Goal: Information Seeking & Learning: Learn about a topic

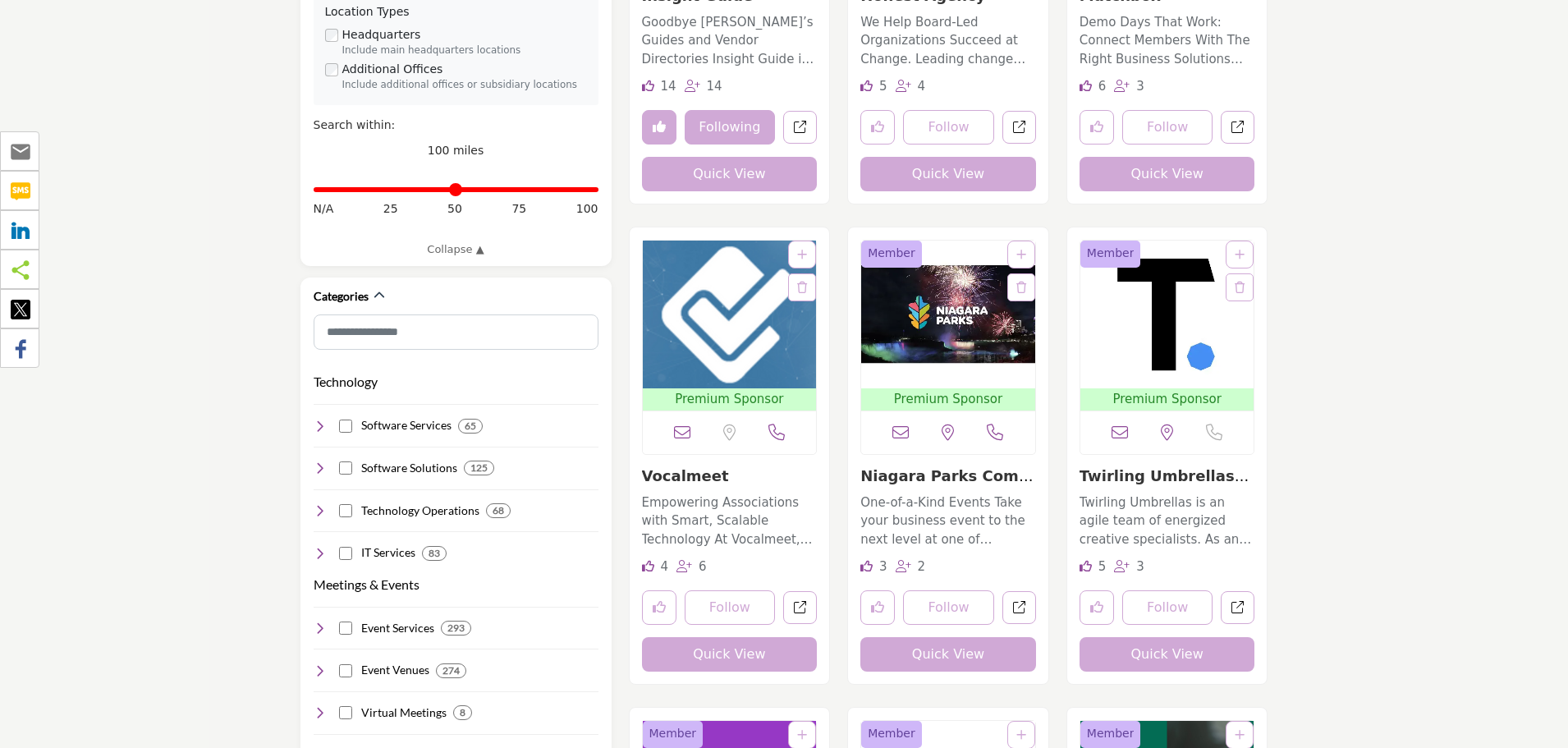
scroll to position [821, 0]
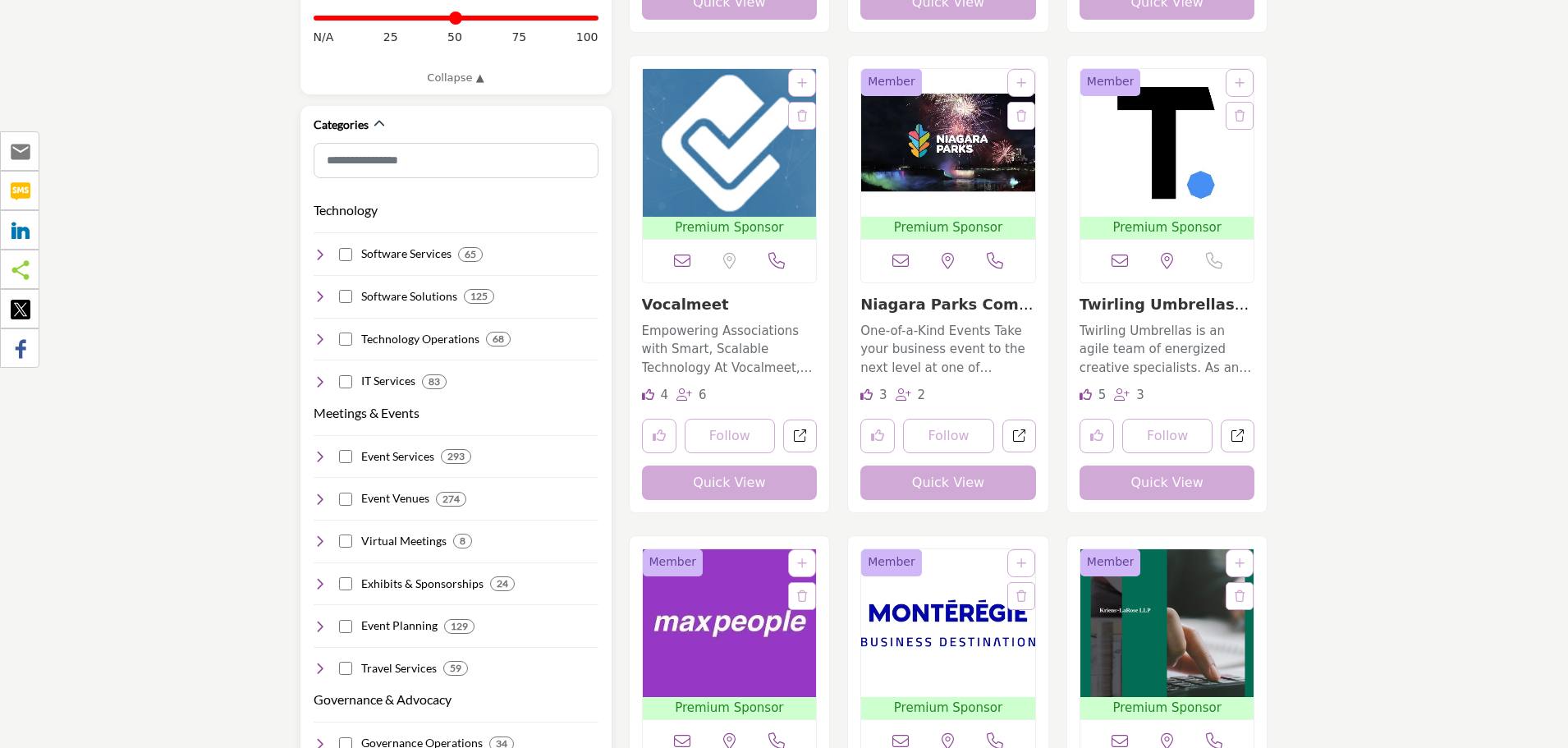
click at [319, 248] on icon at bounding box center [320, 254] width 14 height 14
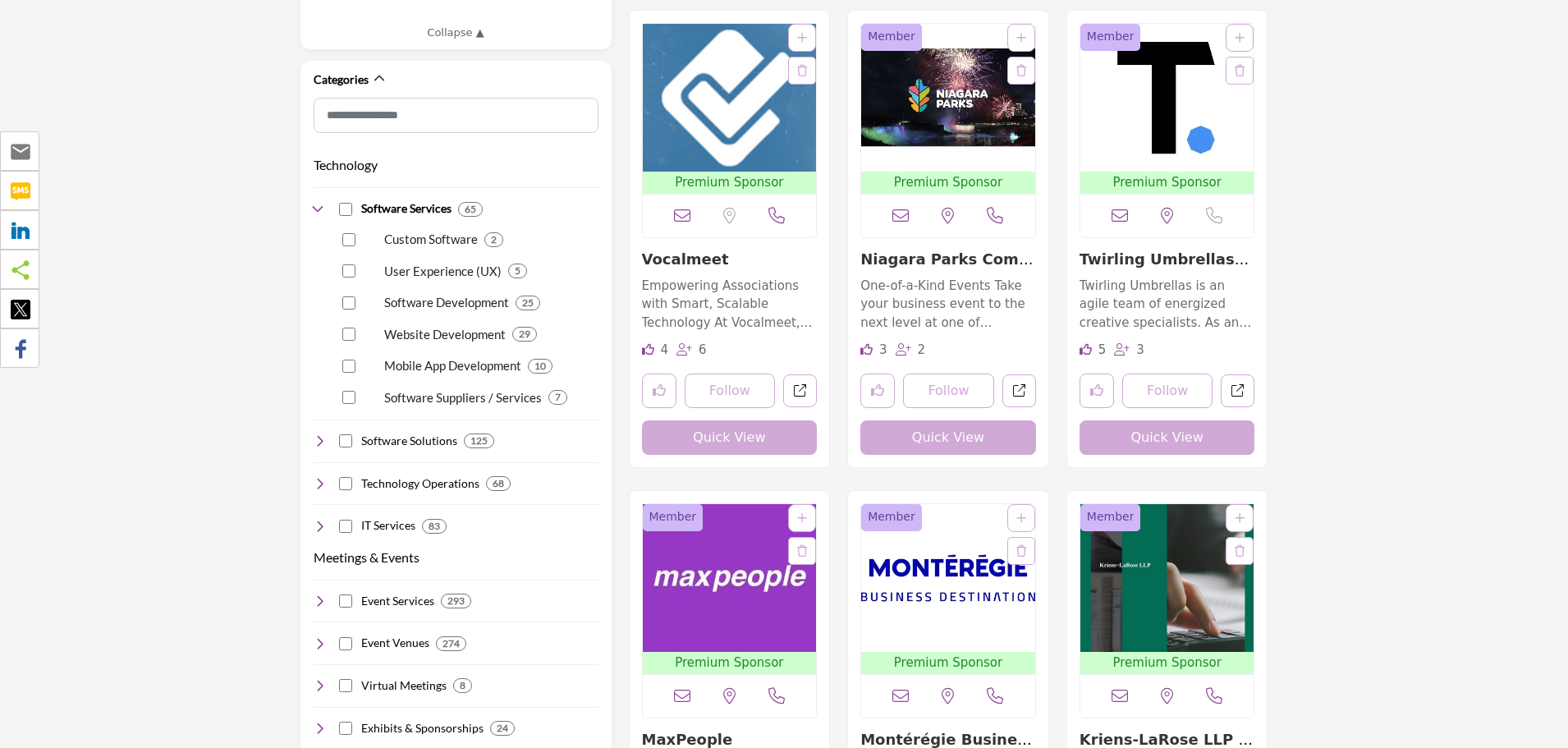
scroll to position [903, 0]
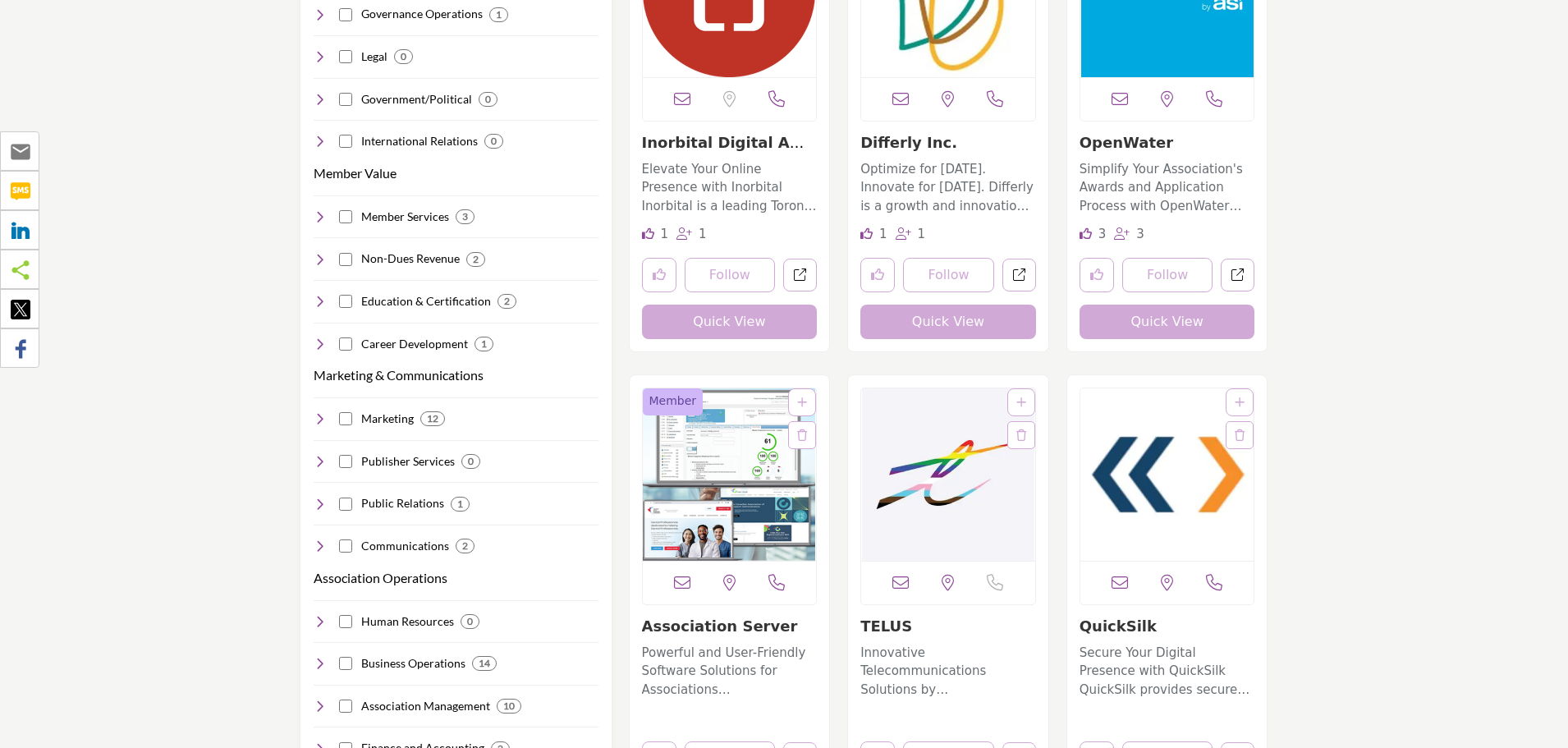
scroll to position [1560, 0]
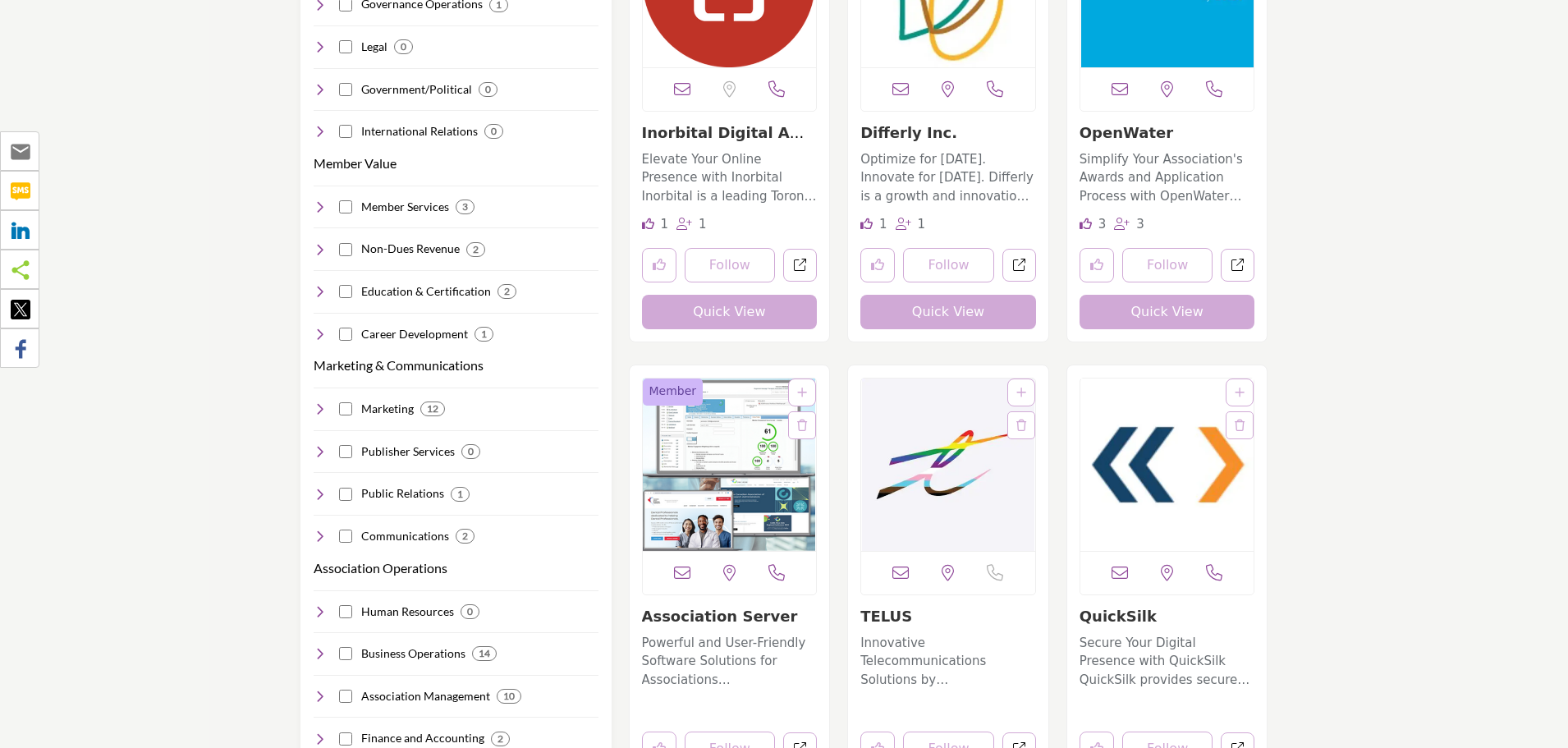
click at [1115, 455] on img "Open Listing in new tab" at bounding box center [1167, 464] width 174 height 172
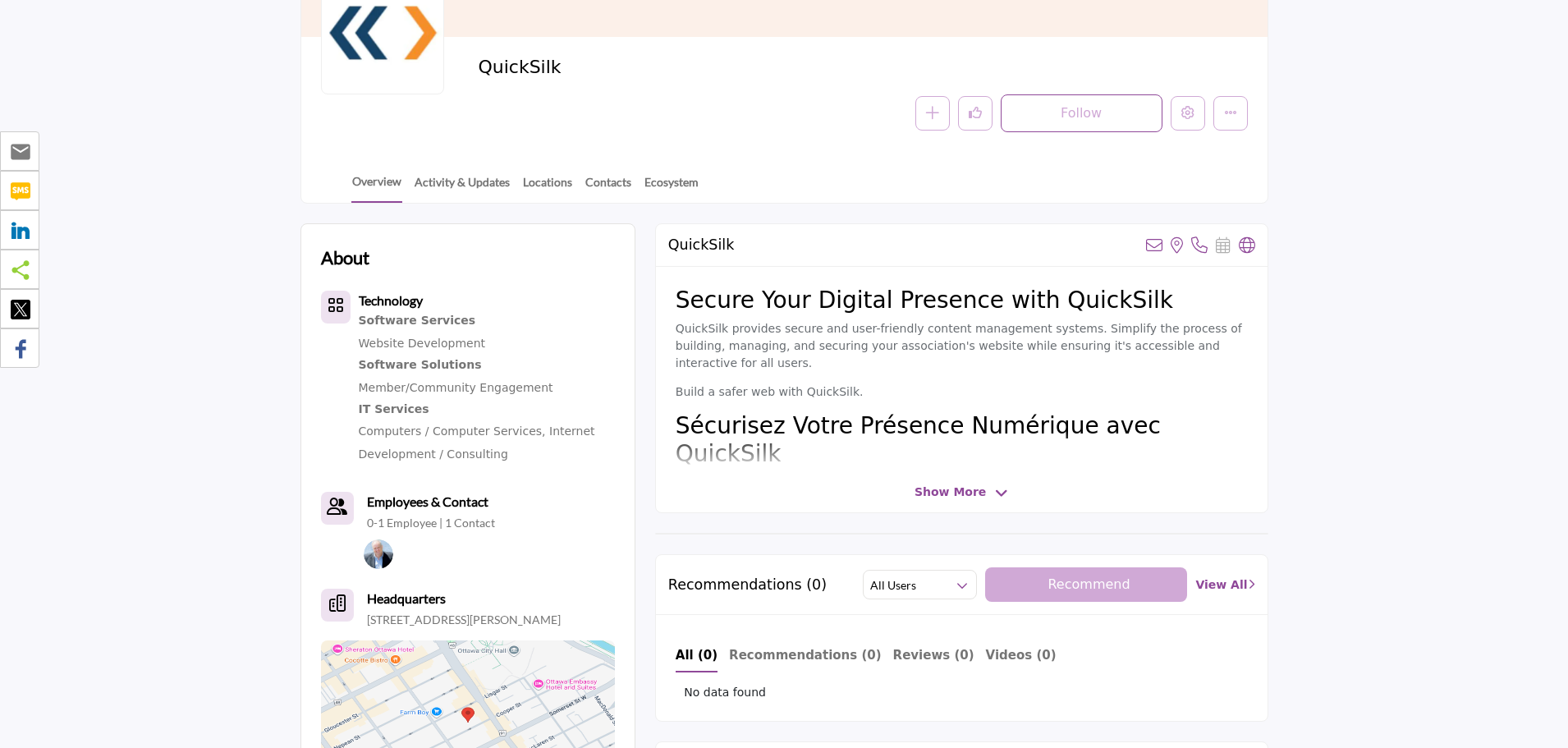
scroll to position [247, 0]
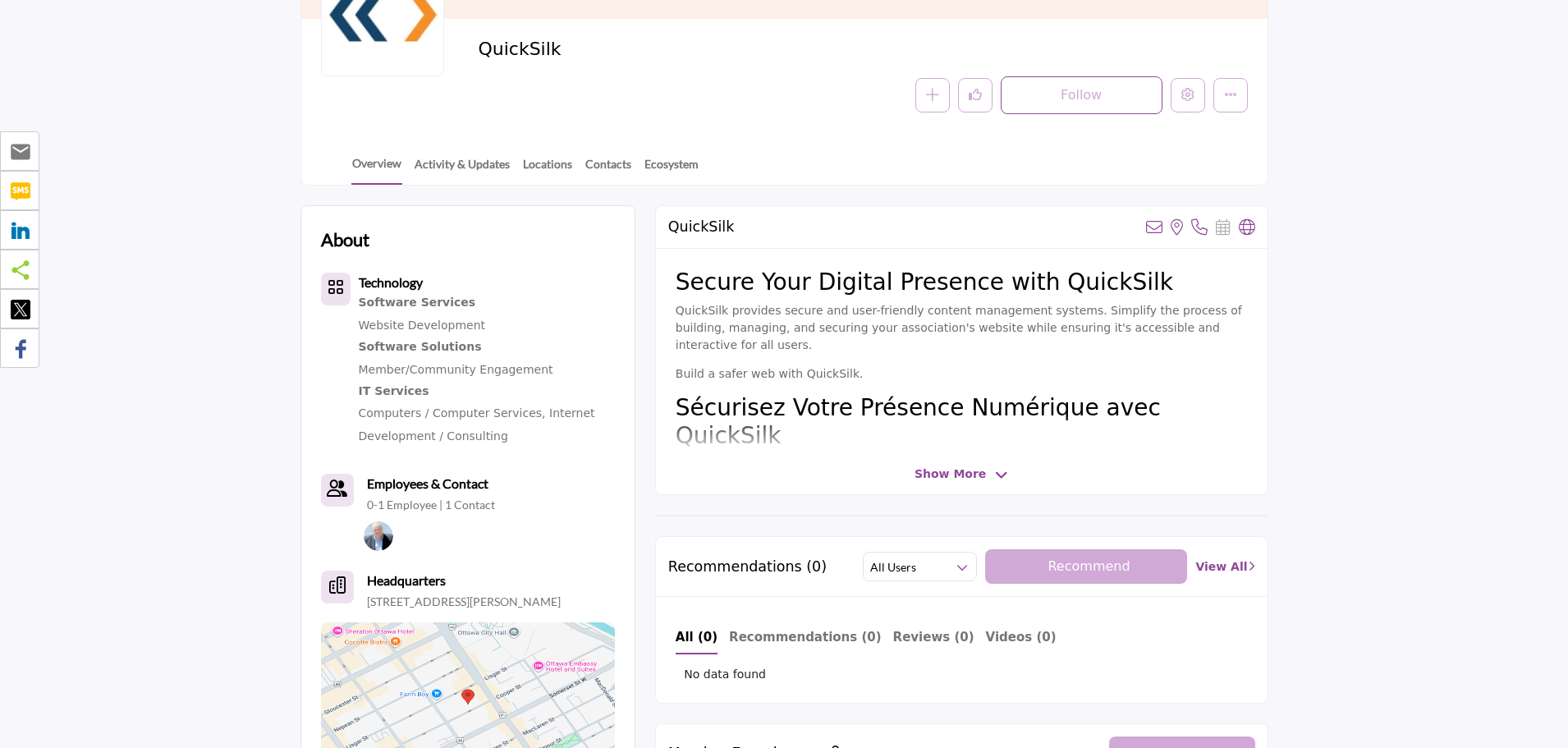
click at [952, 472] on span "Show More" at bounding box center [950, 474] width 72 height 17
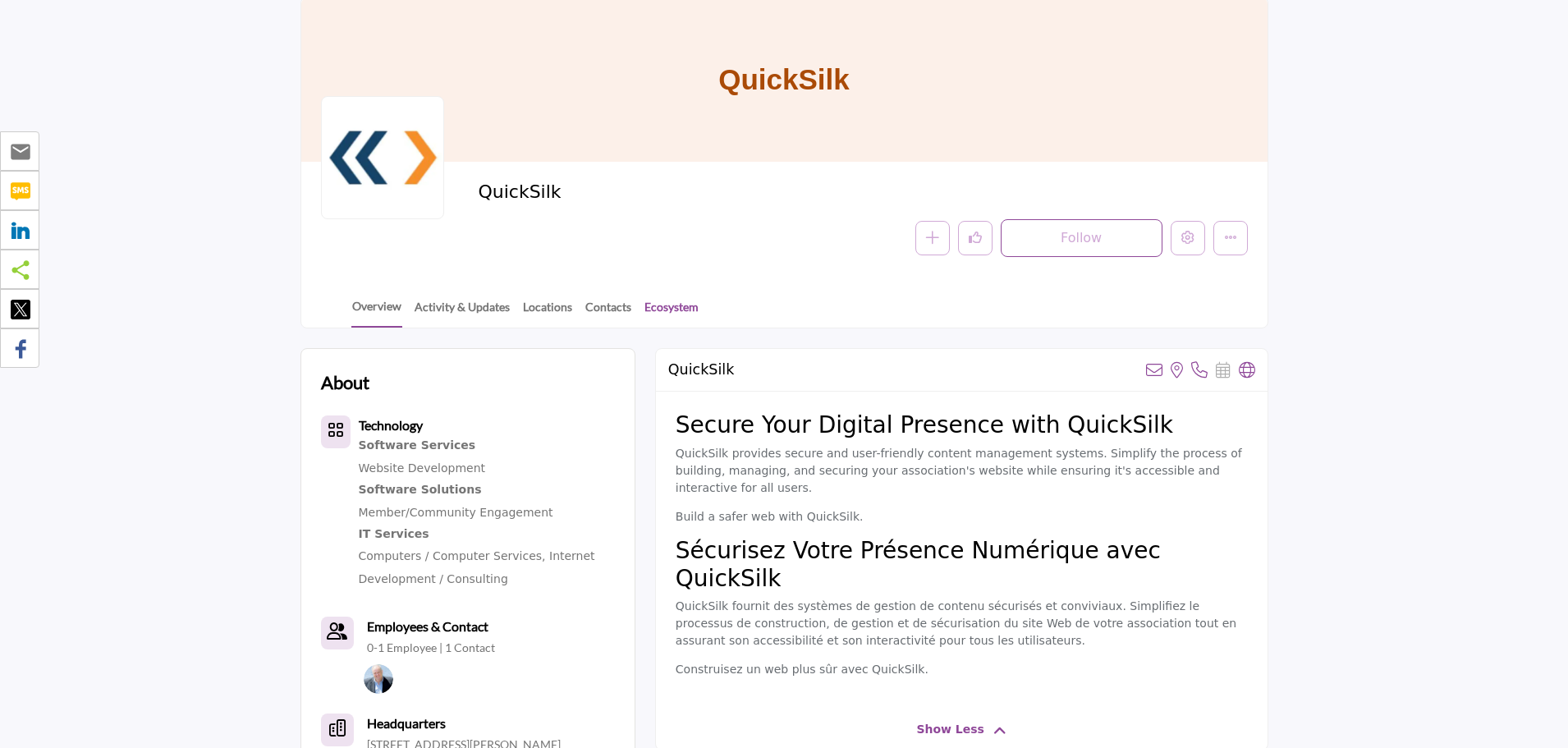
scroll to position [0, 0]
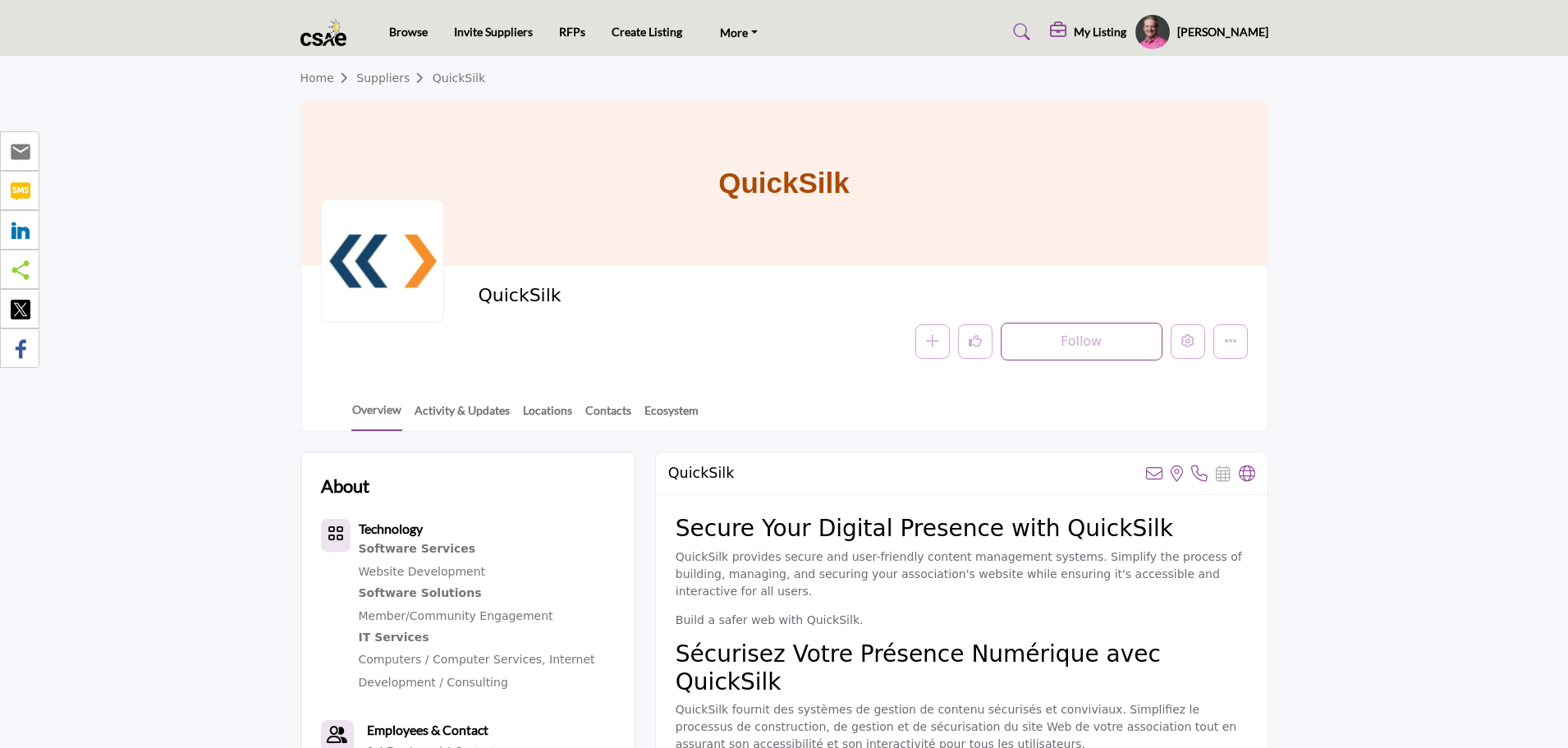
click at [382, 76] on link "Suppliers" at bounding box center [394, 78] width 75 height 14
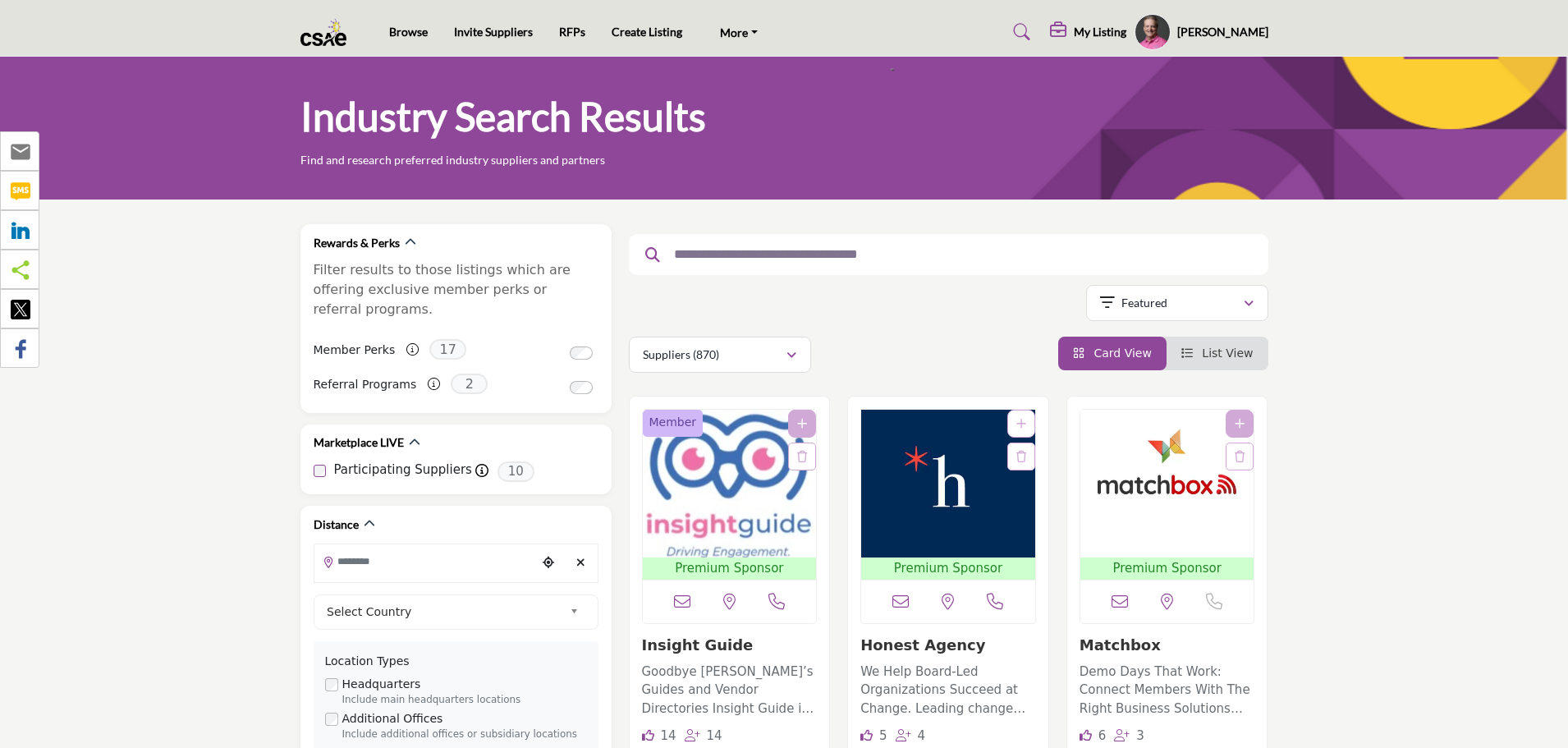
click at [791, 268] on div at bounding box center [949, 254] width 640 height 41
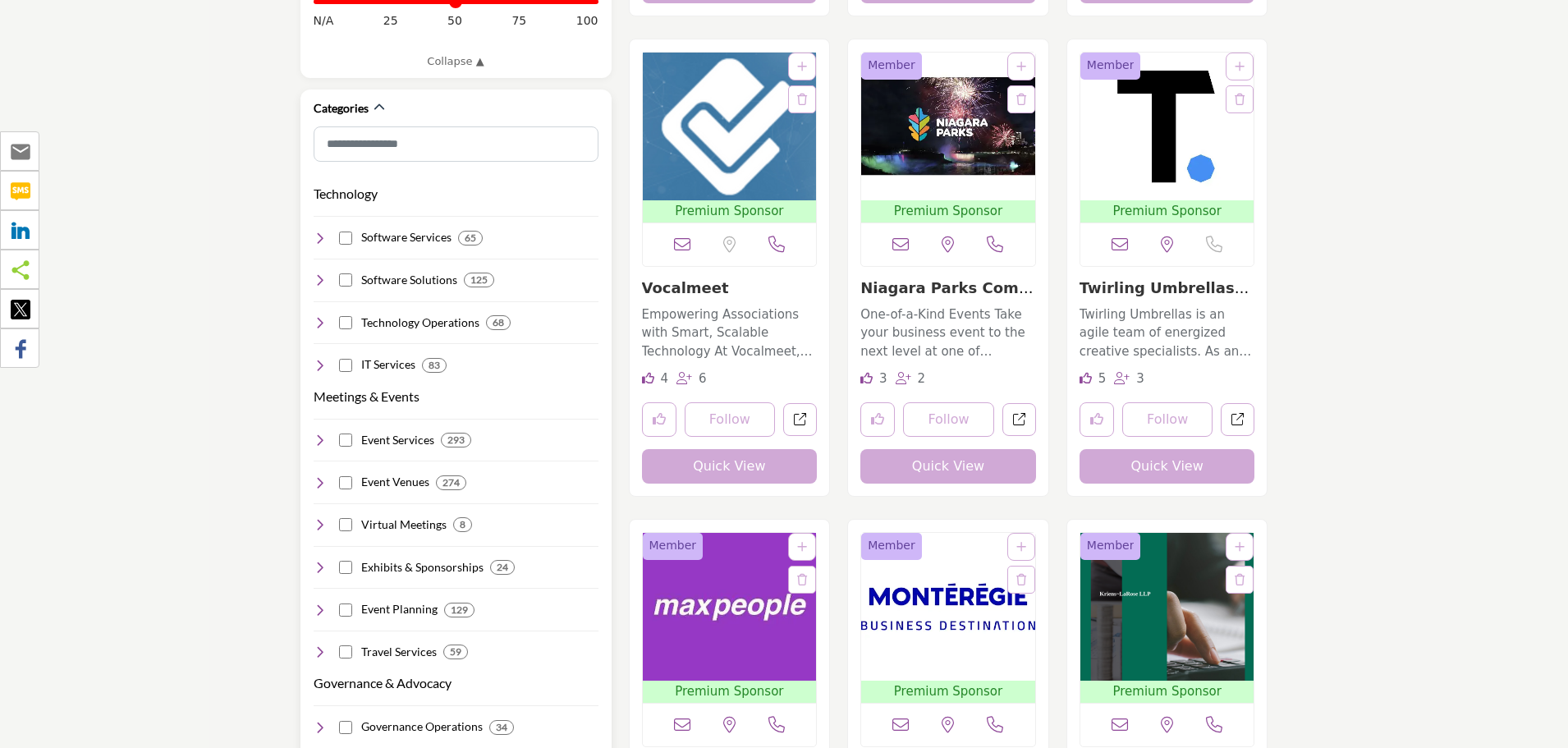
scroll to position [903, 0]
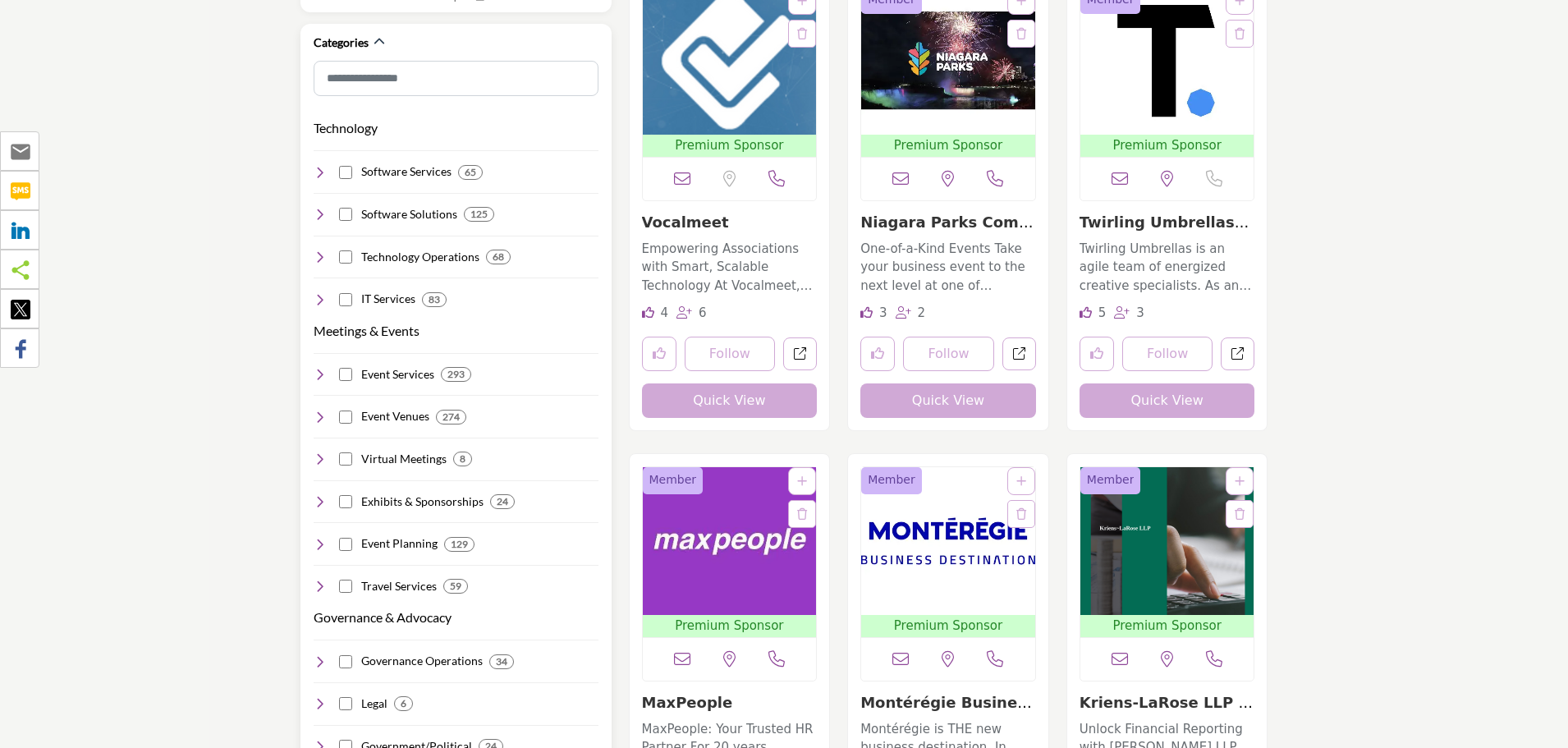
click at [319, 410] on icon at bounding box center [320, 417] width 14 height 14
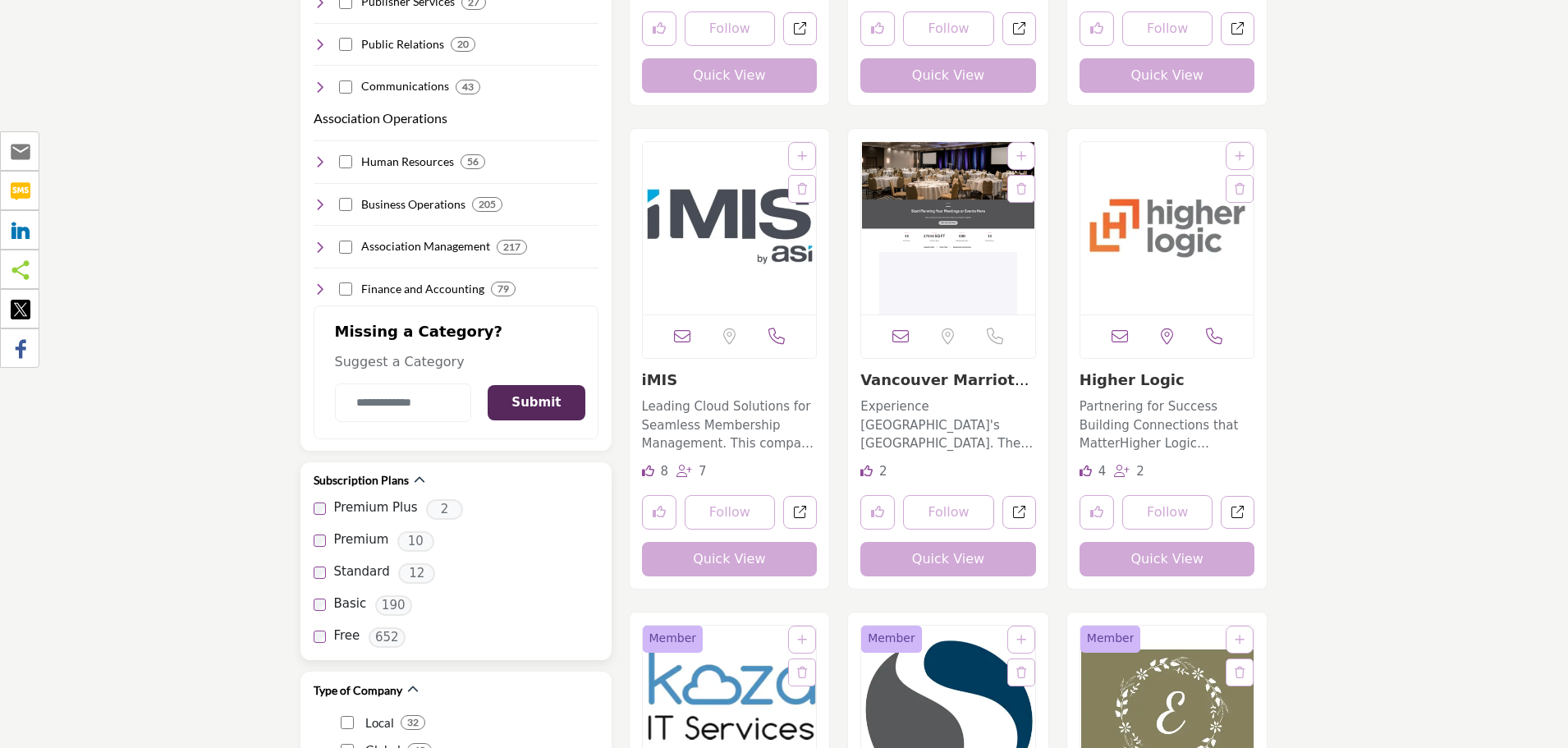
scroll to position [2217, 0]
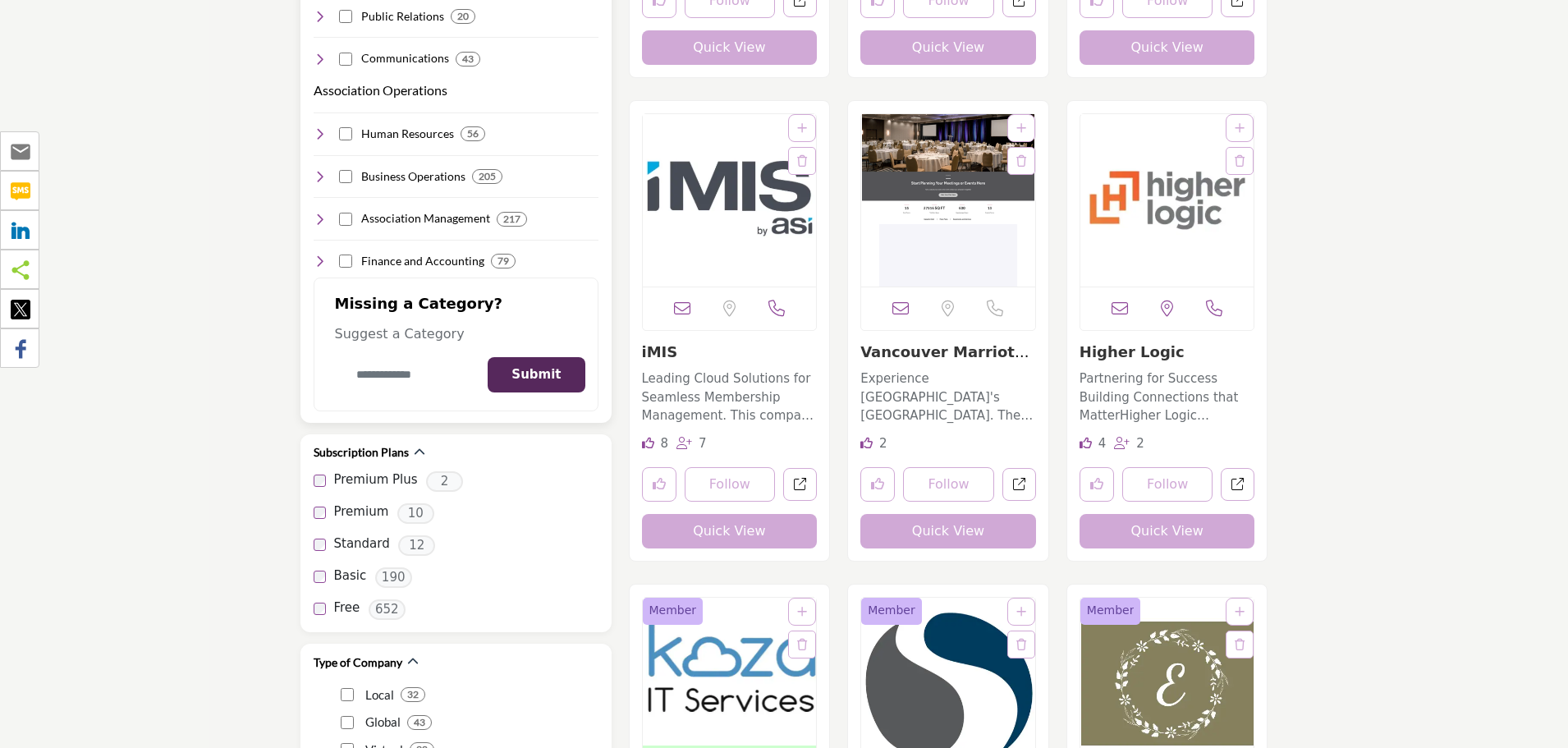
click at [397, 360] on input "Category Name" at bounding box center [404, 374] width 137 height 39
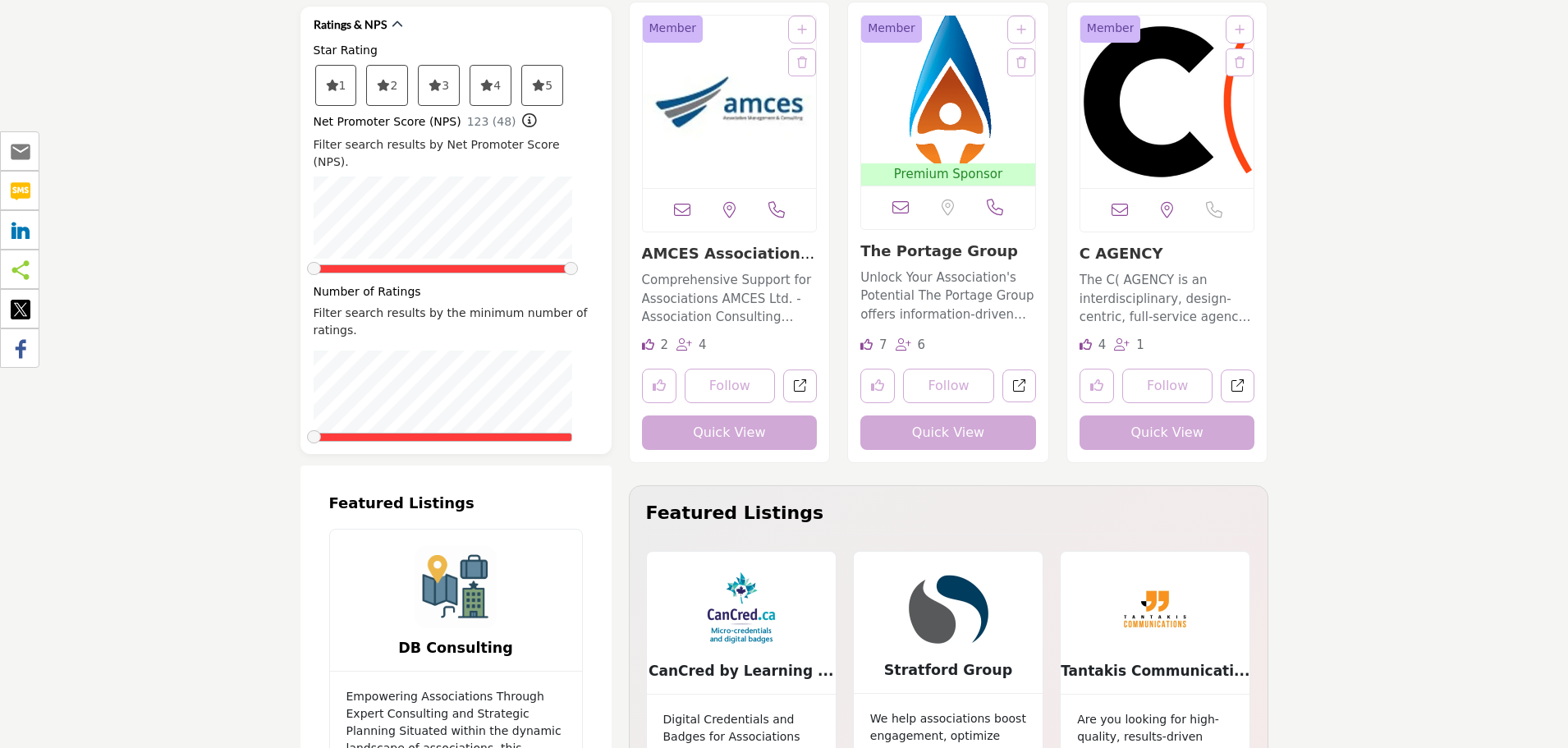
scroll to position [3284, 0]
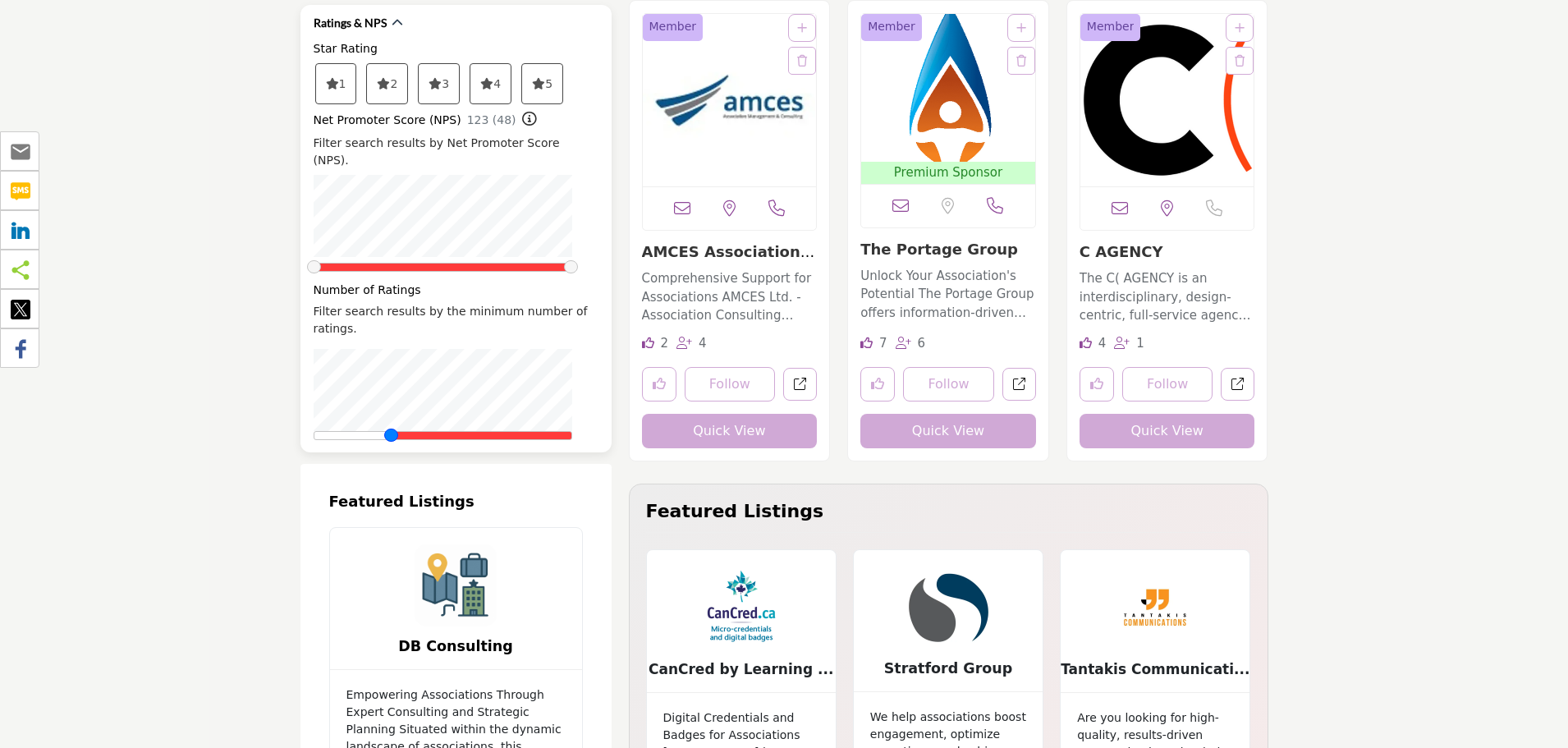
drag, startPoint x: 318, startPoint y: 382, endPoint x: 339, endPoint y: 228, distance: 155.4
click at [398, 429] on span at bounding box center [391, 435] width 14 height 14
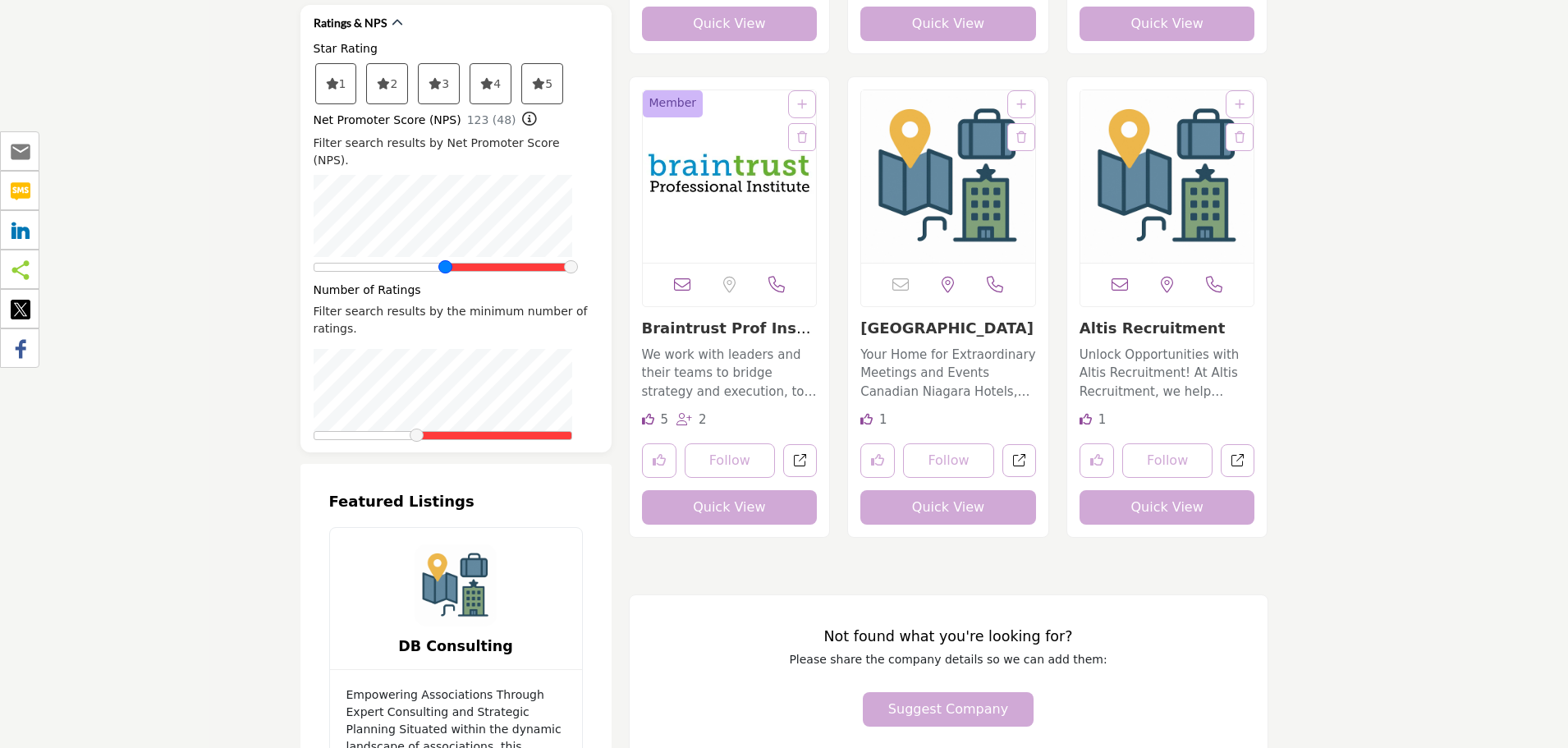
scroll to position [1909, 0]
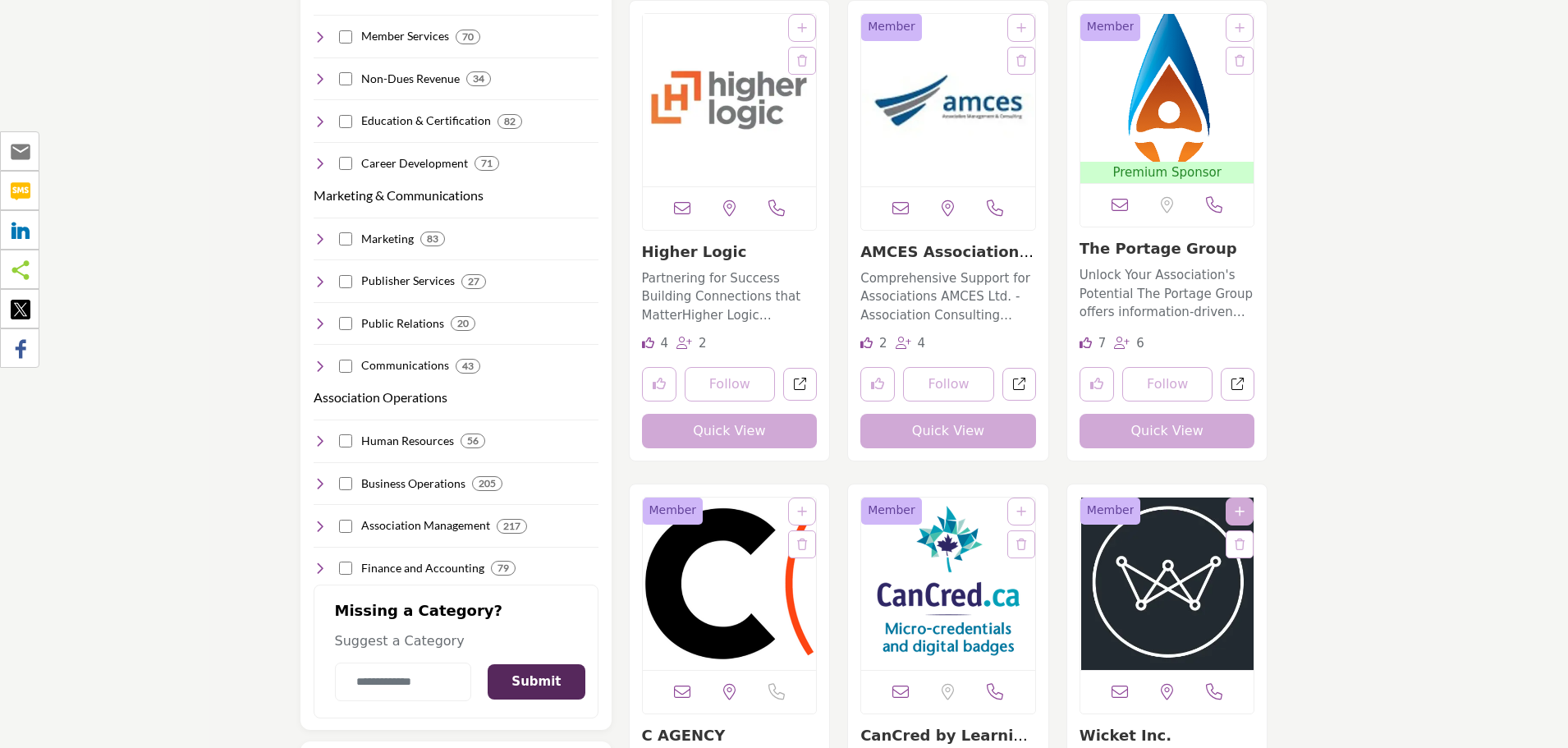
drag, startPoint x: 339, startPoint y: 228, endPoint x: 252, endPoint y: 477, distance: 263.8
click at [445, 235] on div "Rewards & Perks Filter results to those listings which are offering exclusive m…" at bounding box center [457, 648] width 312 height 4668
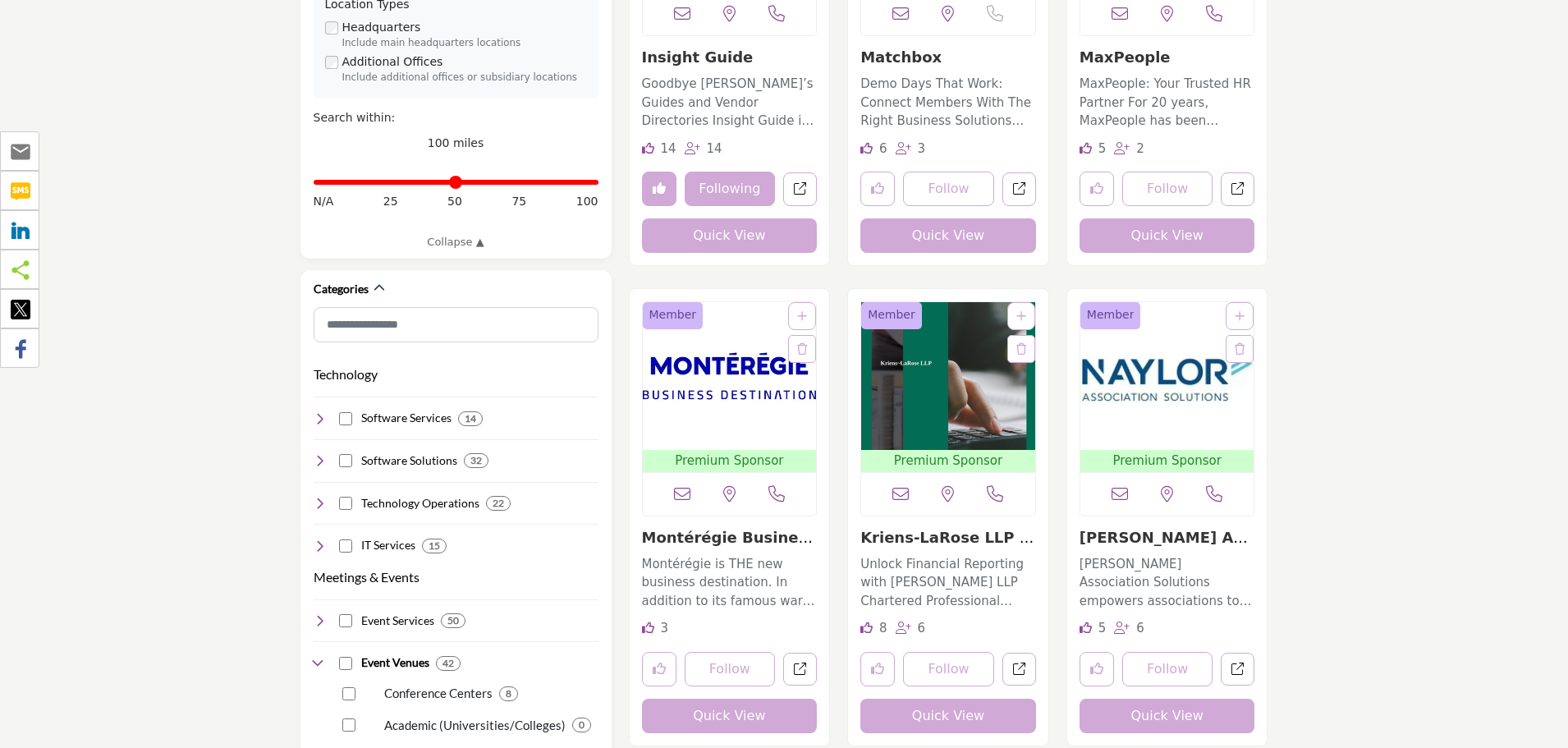
scroll to position [575, 0]
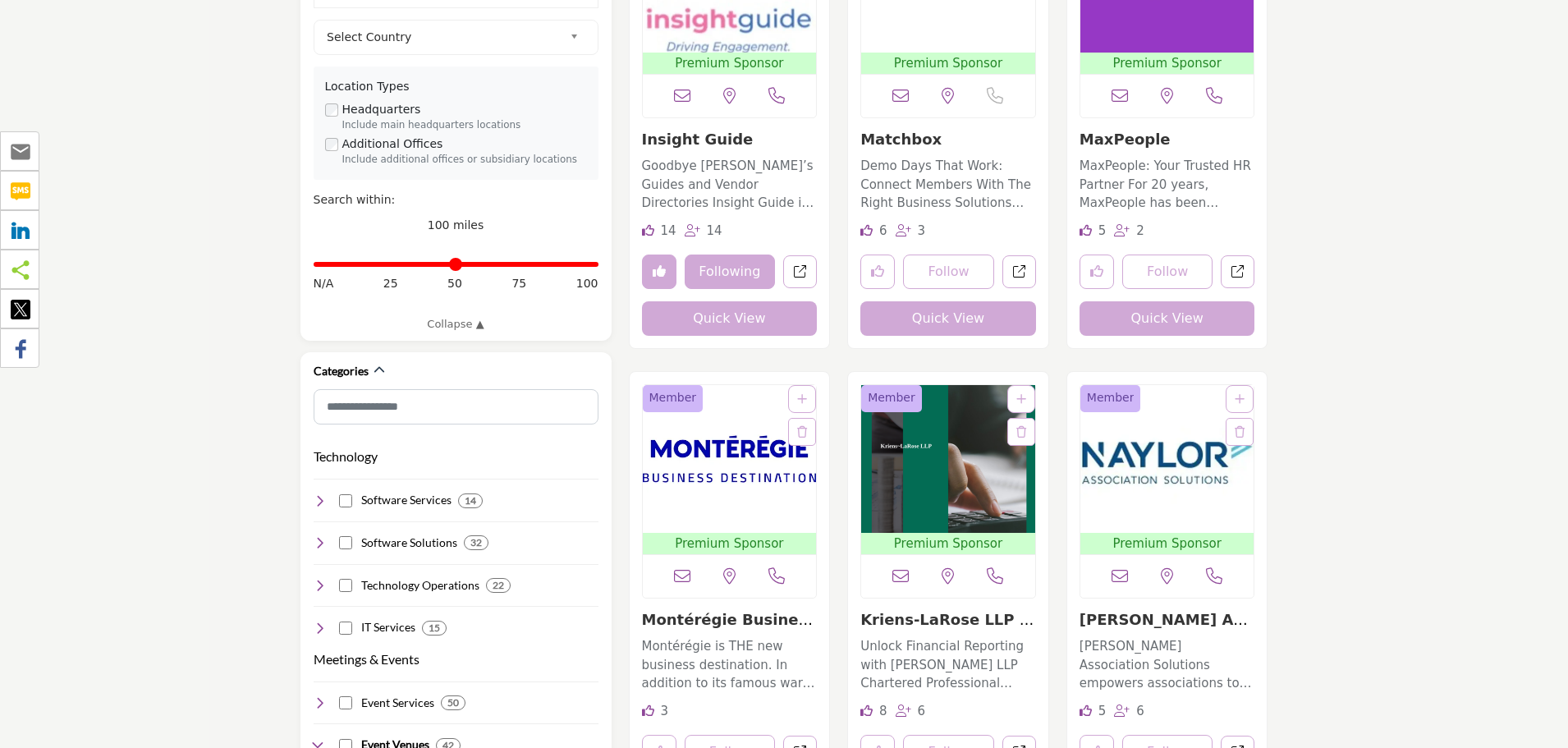
click at [846, 343] on div "Premium Sponsor" at bounding box center [949, 128] width 220 height 474
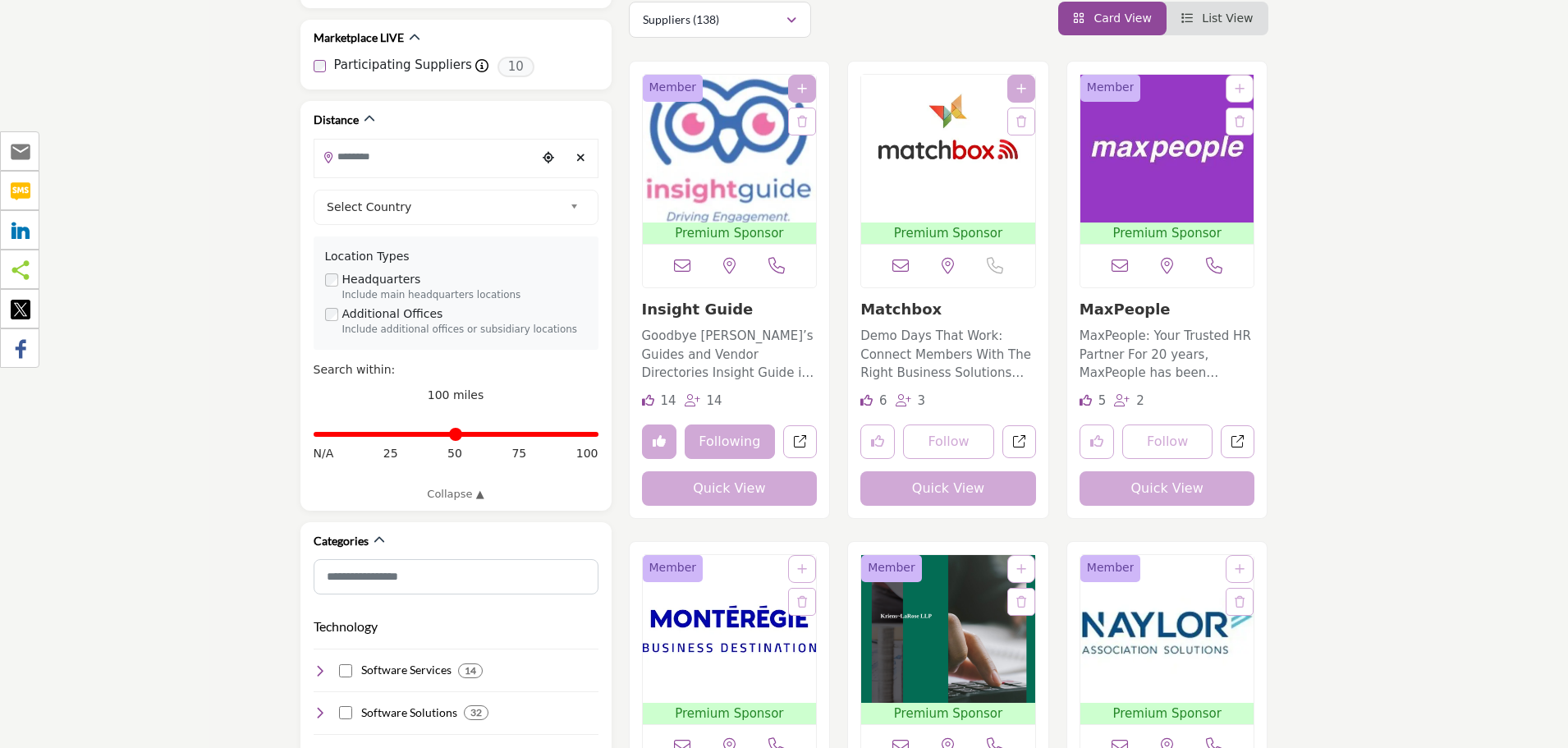
scroll to position [165, 0]
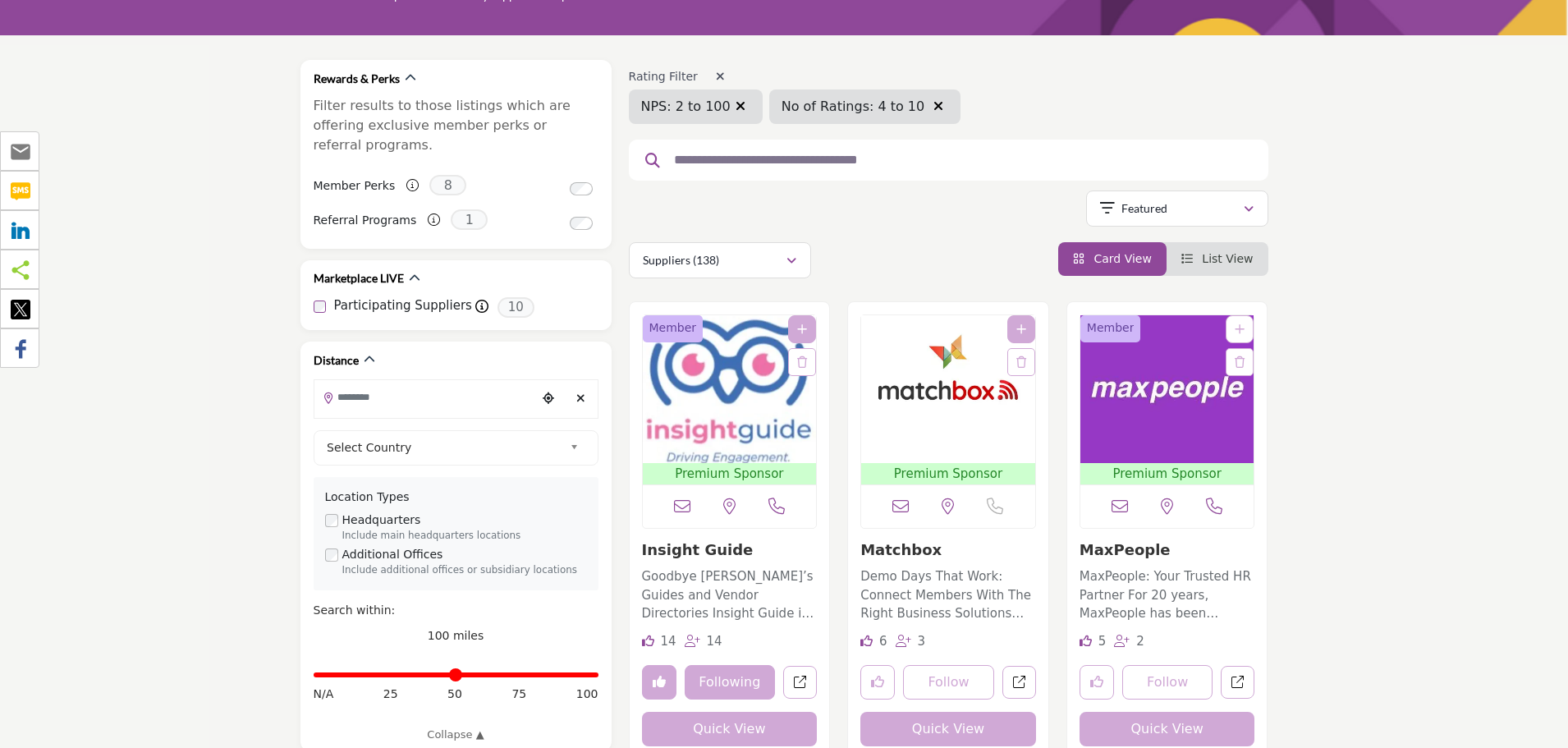
click at [1118, 397] on img "Open Listing in new tab" at bounding box center [1167, 389] width 174 height 148
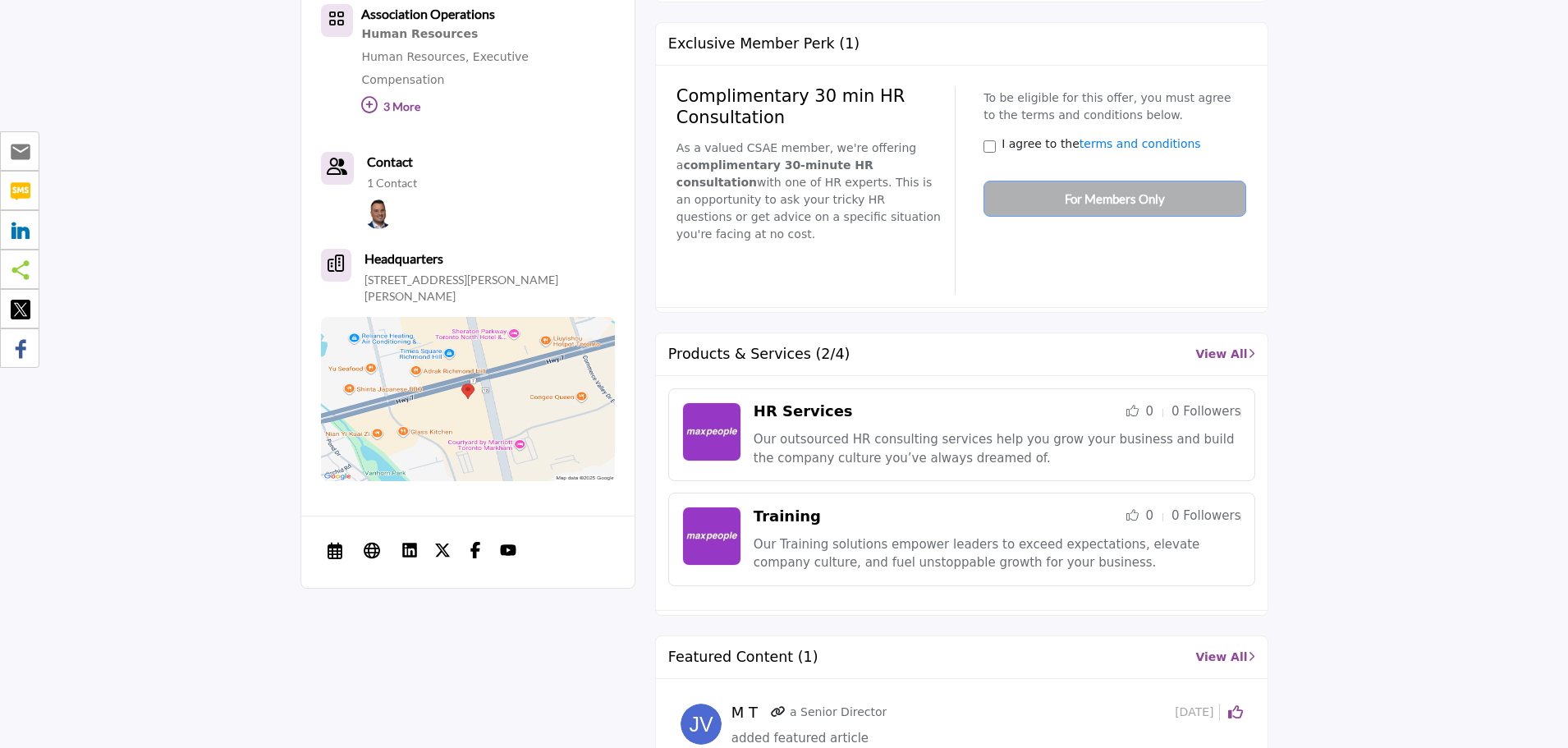
scroll to position [903, 0]
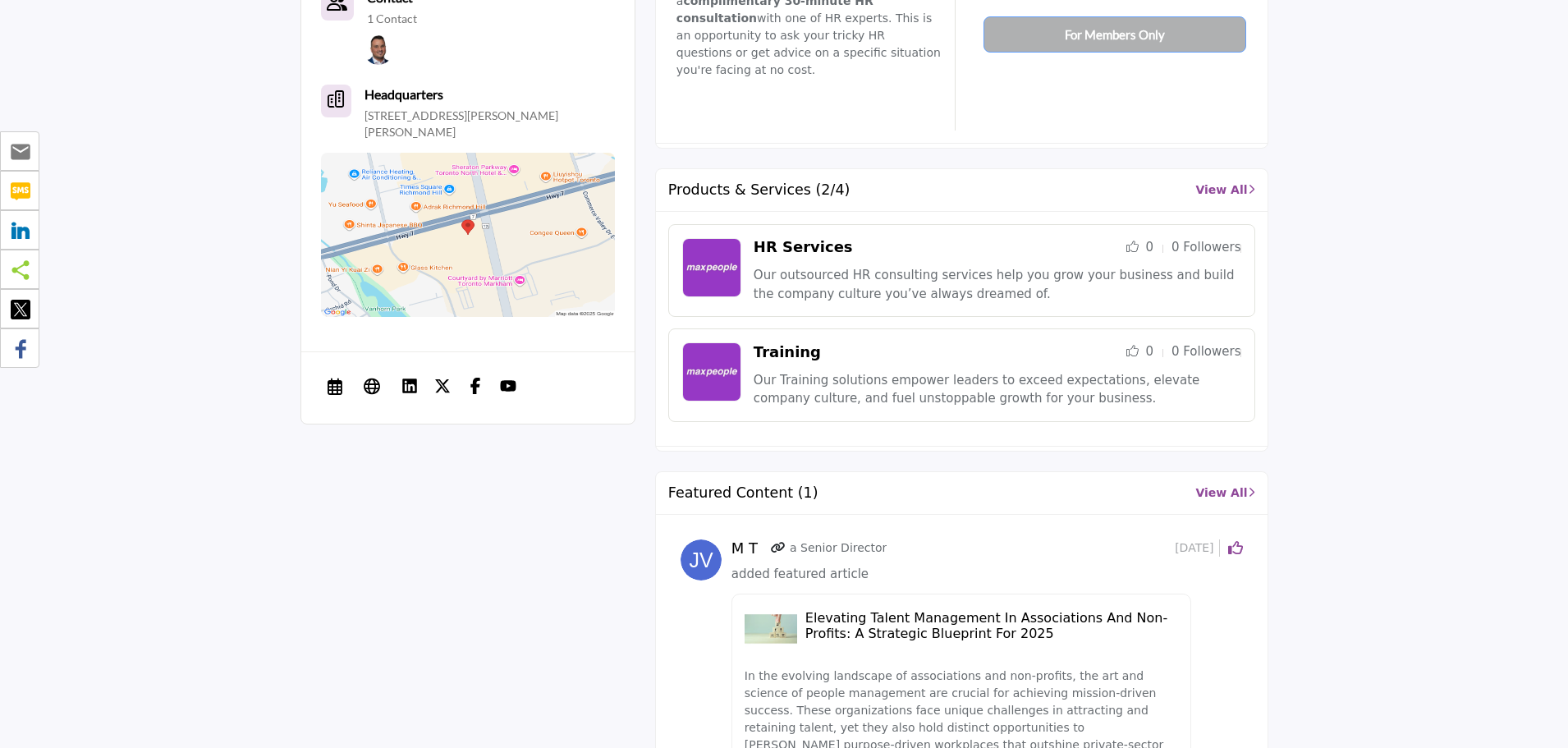
click at [794, 344] on link "Training" at bounding box center [788, 352] width 68 height 17
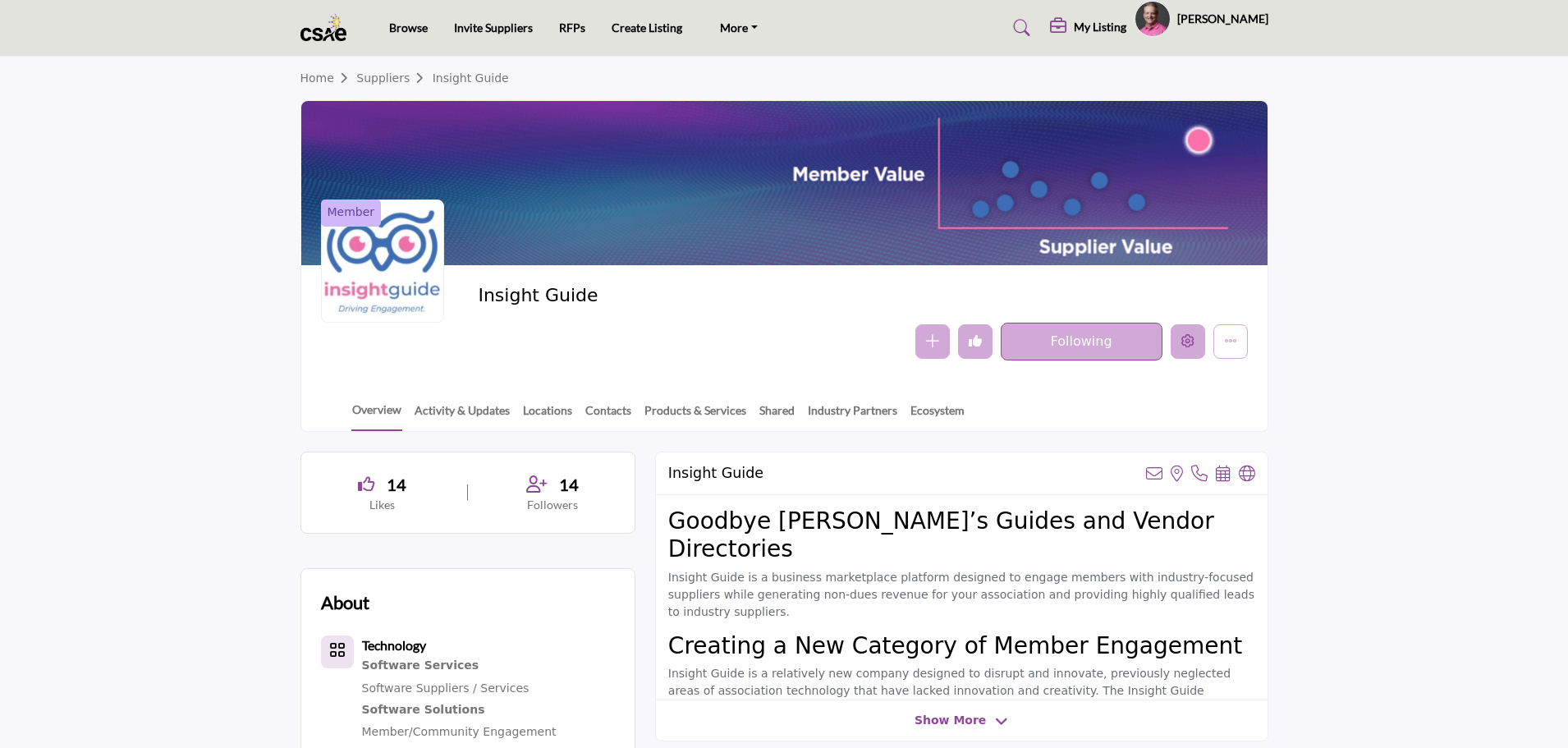
click at [1191, 342] on icon "Edit company" at bounding box center [1189, 341] width 14 height 14
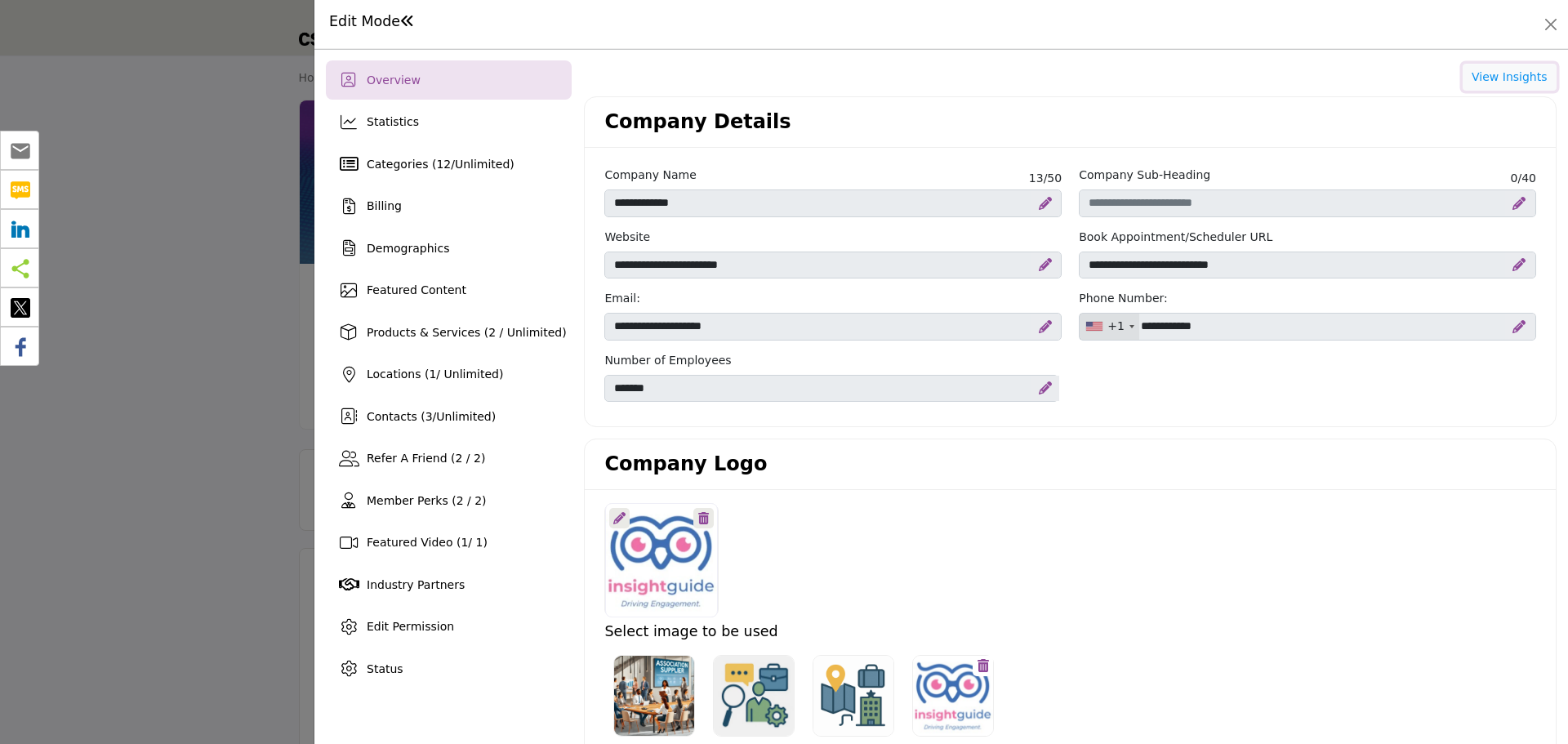
click at [1487, 78] on button "View Insights" at bounding box center [1509, 77] width 94 height 28
click at [385, 124] on span "Statistics" at bounding box center [393, 122] width 52 height 13
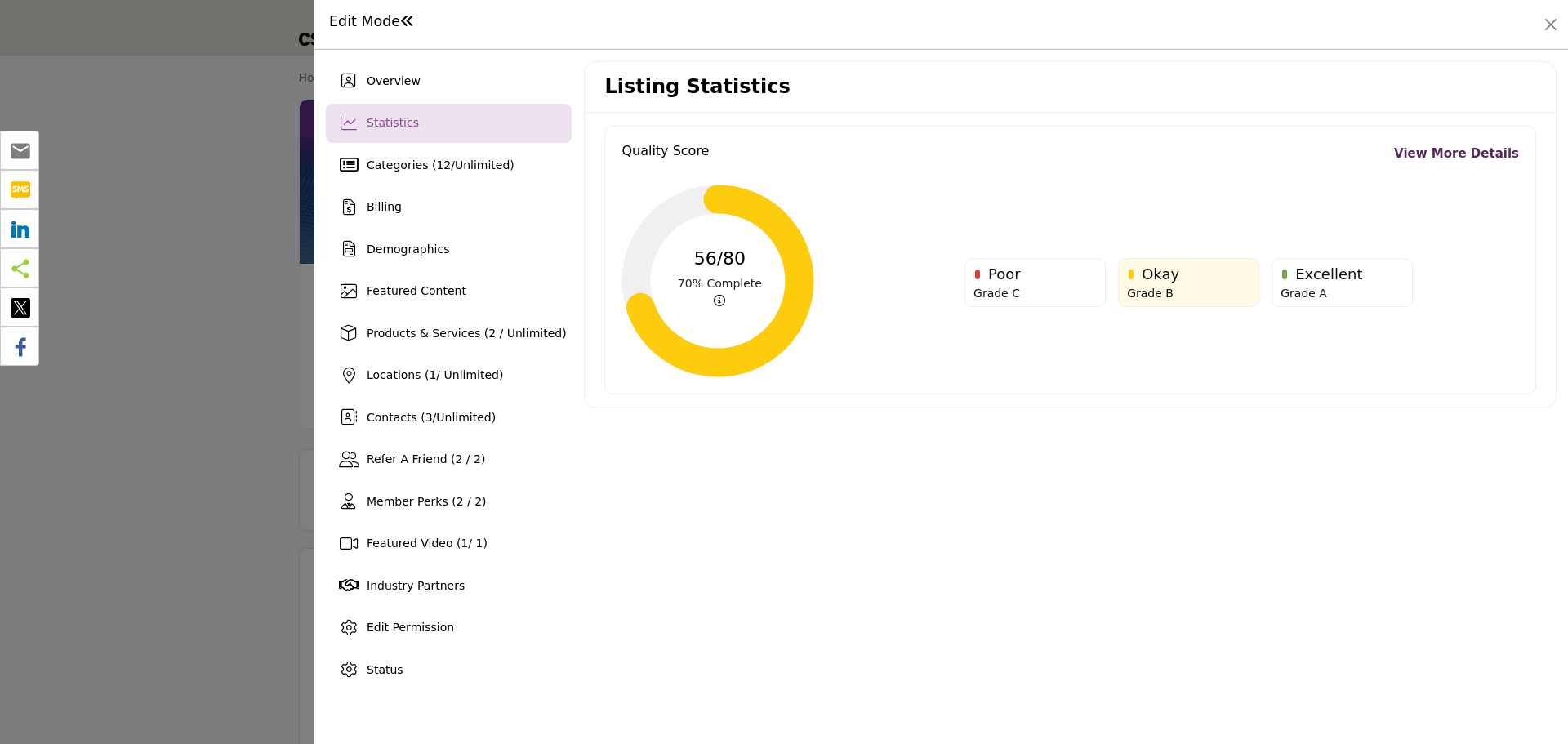
click at [1491, 155] on link "View More Details" at bounding box center [1456, 154] width 125 height 19
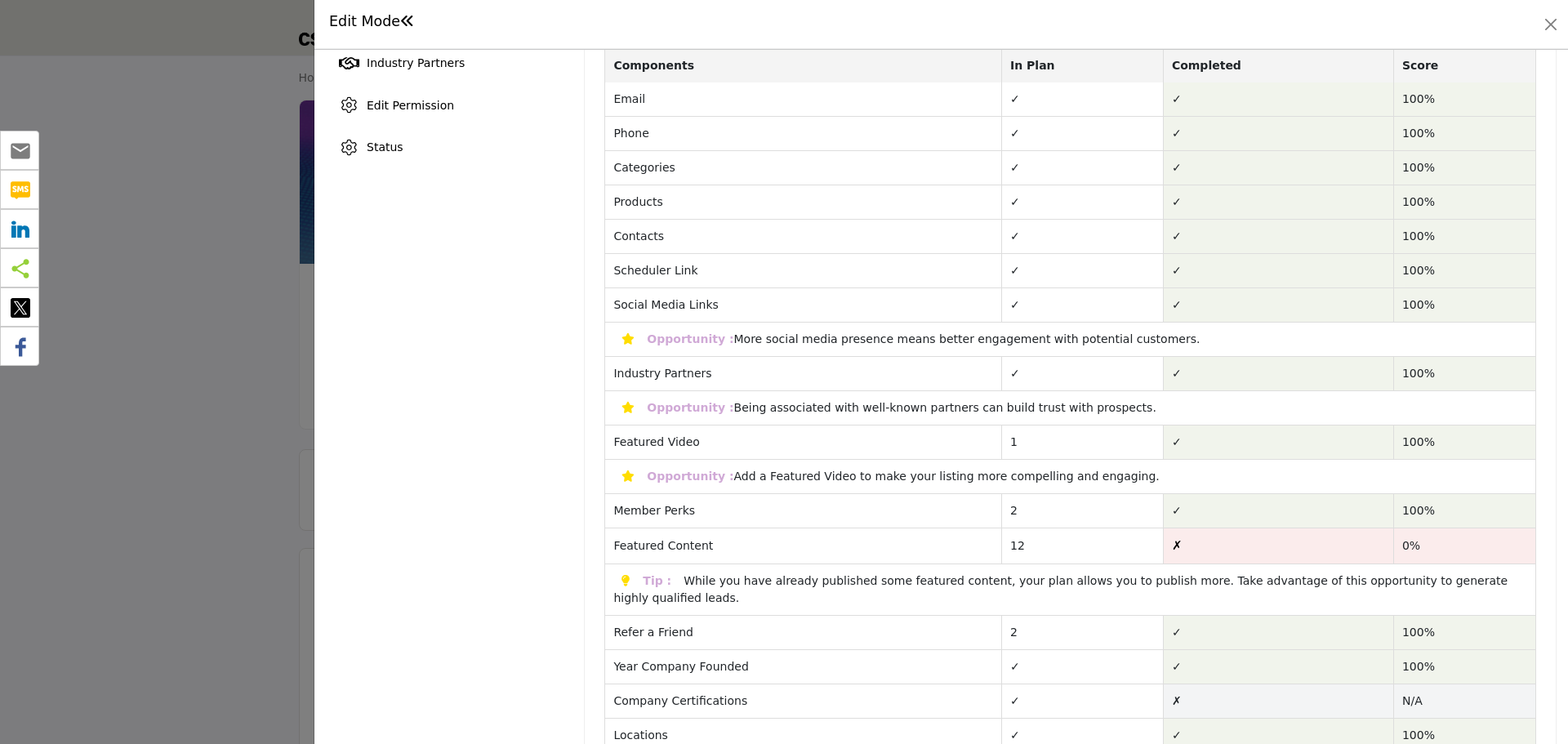
scroll to position [572, 0]
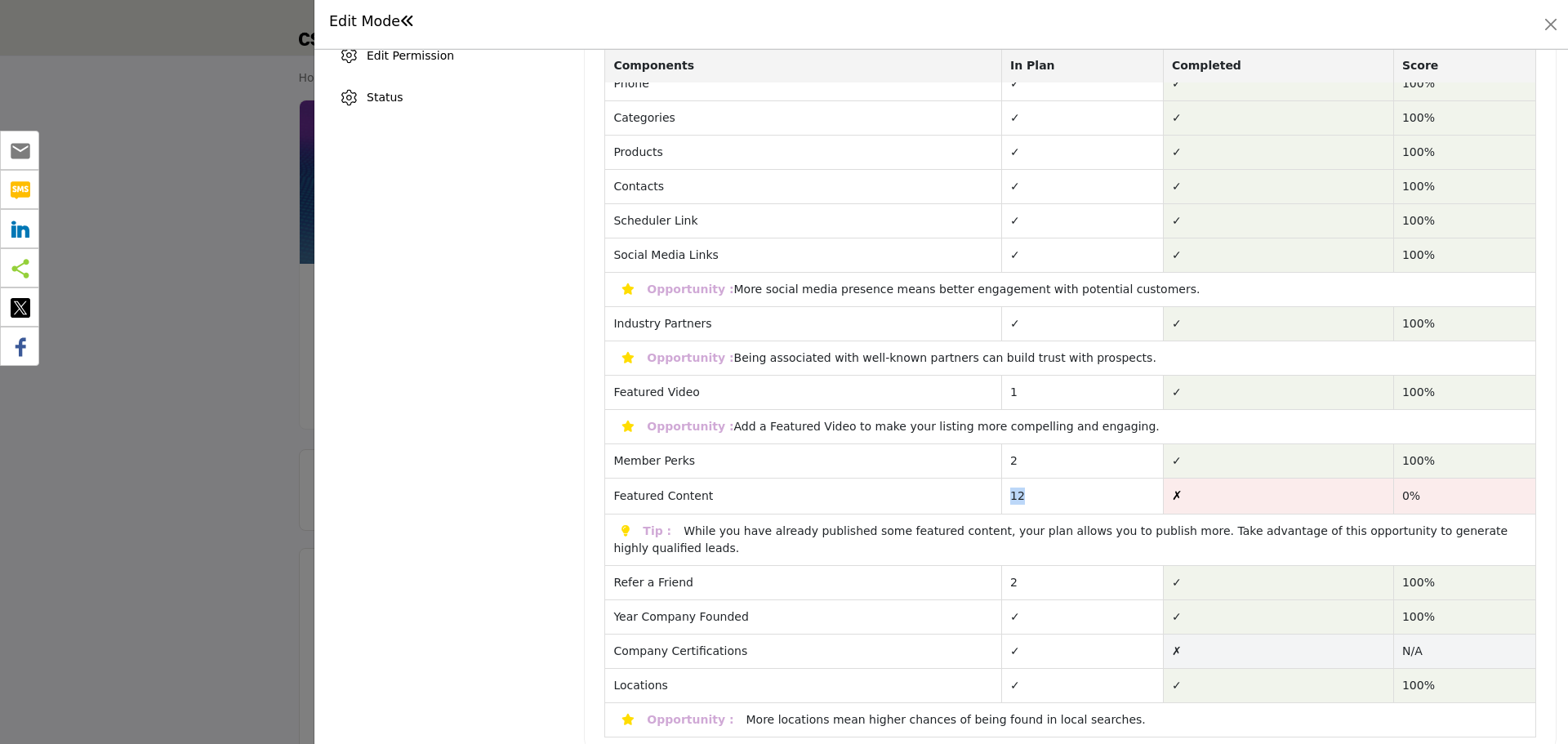
drag, startPoint x: 1018, startPoint y: 496, endPoint x: 1034, endPoint y: 497, distance: 16.0
click at [1034, 497] on td "12" at bounding box center [1083, 496] width 162 height 36
drag, startPoint x: 746, startPoint y: 425, endPoint x: 1108, endPoint y: 434, distance: 362.1
click at [1108, 434] on td "Opportunity : Add a Featured Video to make your listing more compelling and eng…" at bounding box center [1070, 427] width 931 height 35
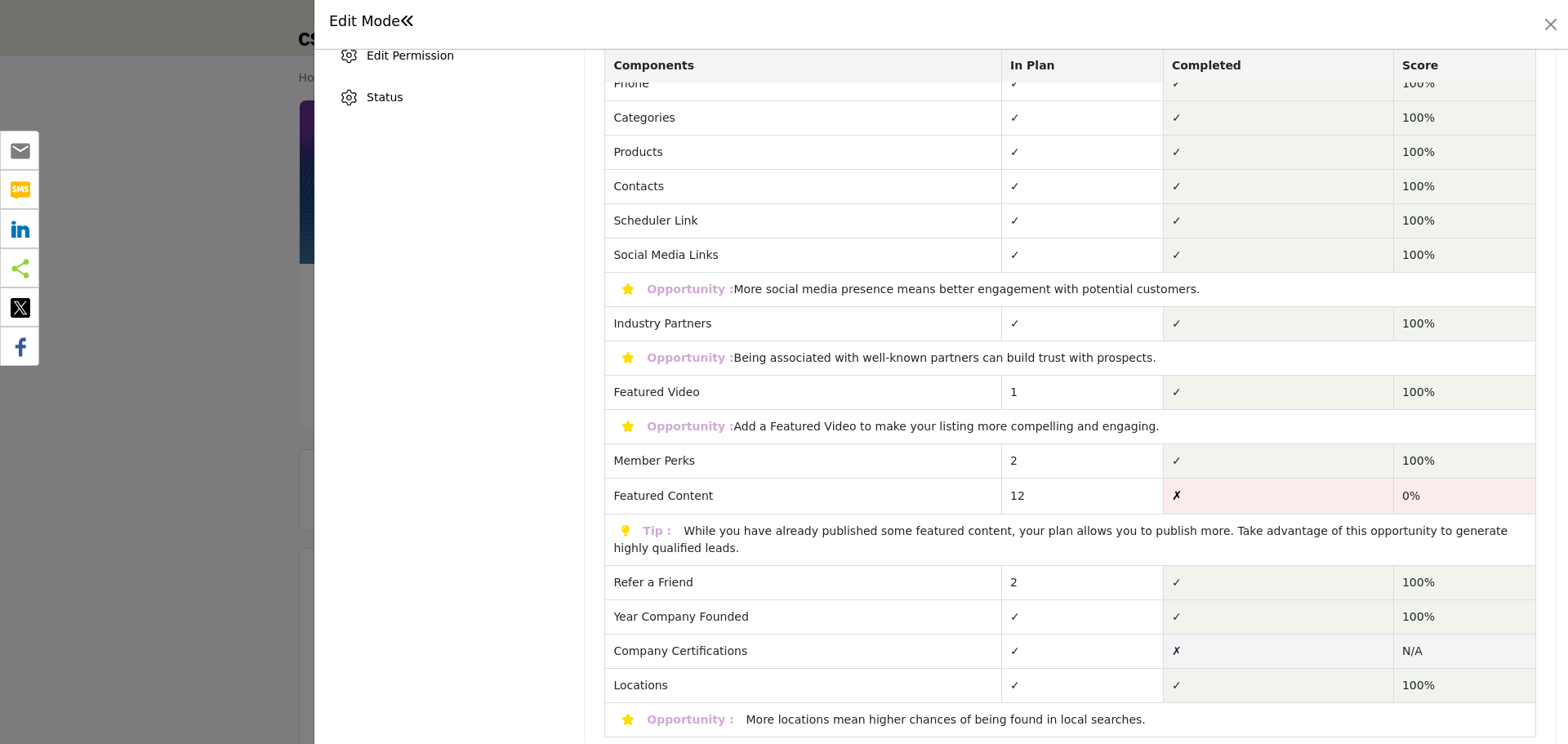
click at [1108, 434] on td "Opportunity : Add a Featured Video to make your listing more compelling and eng…" at bounding box center [1070, 427] width 931 height 35
drag, startPoint x: 1092, startPoint y: 359, endPoint x: 717, endPoint y: 364, distance: 375.0
click at [717, 364] on div "Opportunity : Being associated with well-known partners can build trust with pr…" at bounding box center [885, 358] width 559 height 13
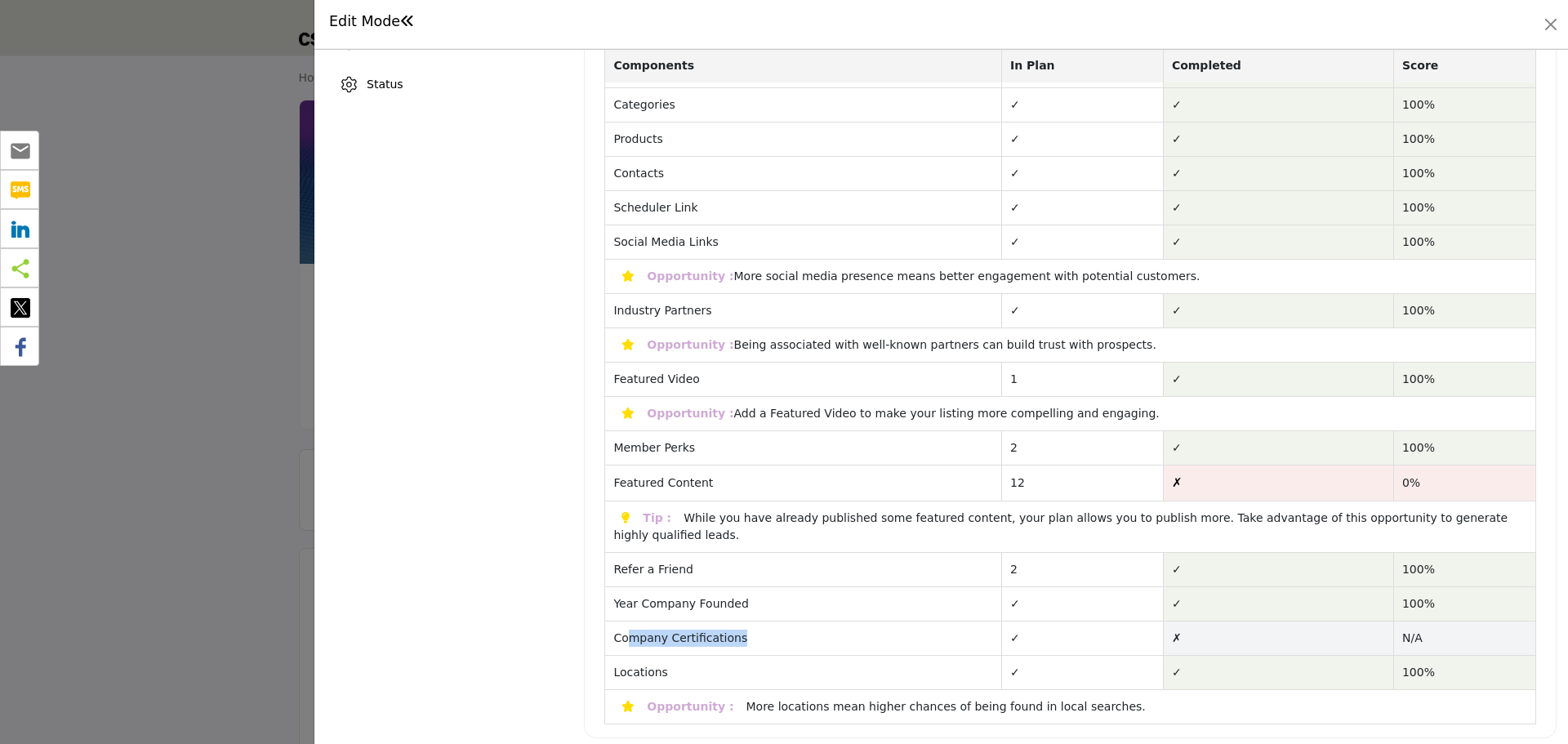
drag, startPoint x: 737, startPoint y: 622, endPoint x: 628, endPoint y: 627, distance: 109.1
click at [628, 627] on td "Company Certifications" at bounding box center [804, 638] width 397 height 35
click at [646, 631] on span "Company Certifications" at bounding box center [680, 638] width 134 height 13
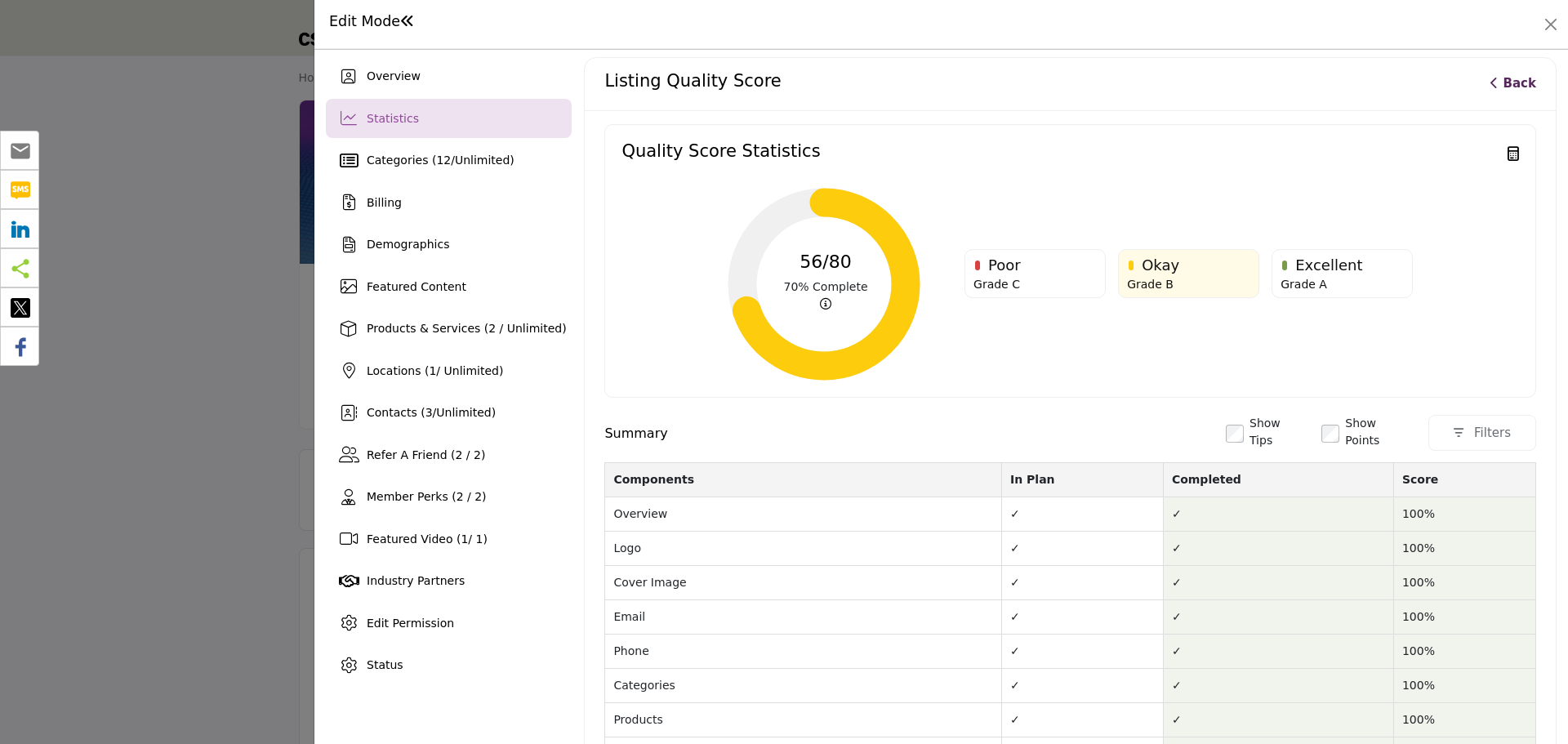
scroll to position [0, 0]
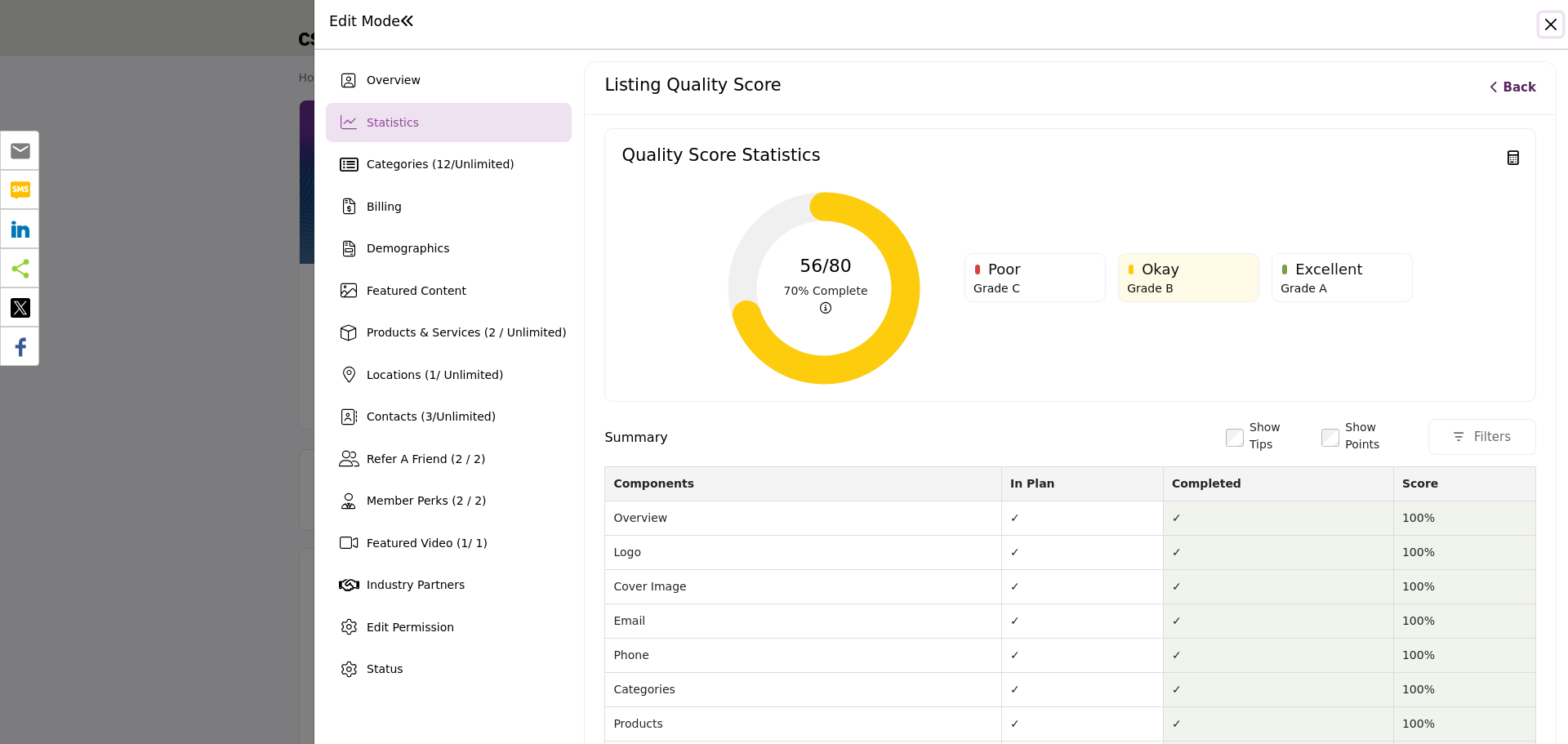
click at [1549, 26] on button "Close" at bounding box center [1551, 25] width 23 height 23
